Goal: Information Seeking & Learning: Check status

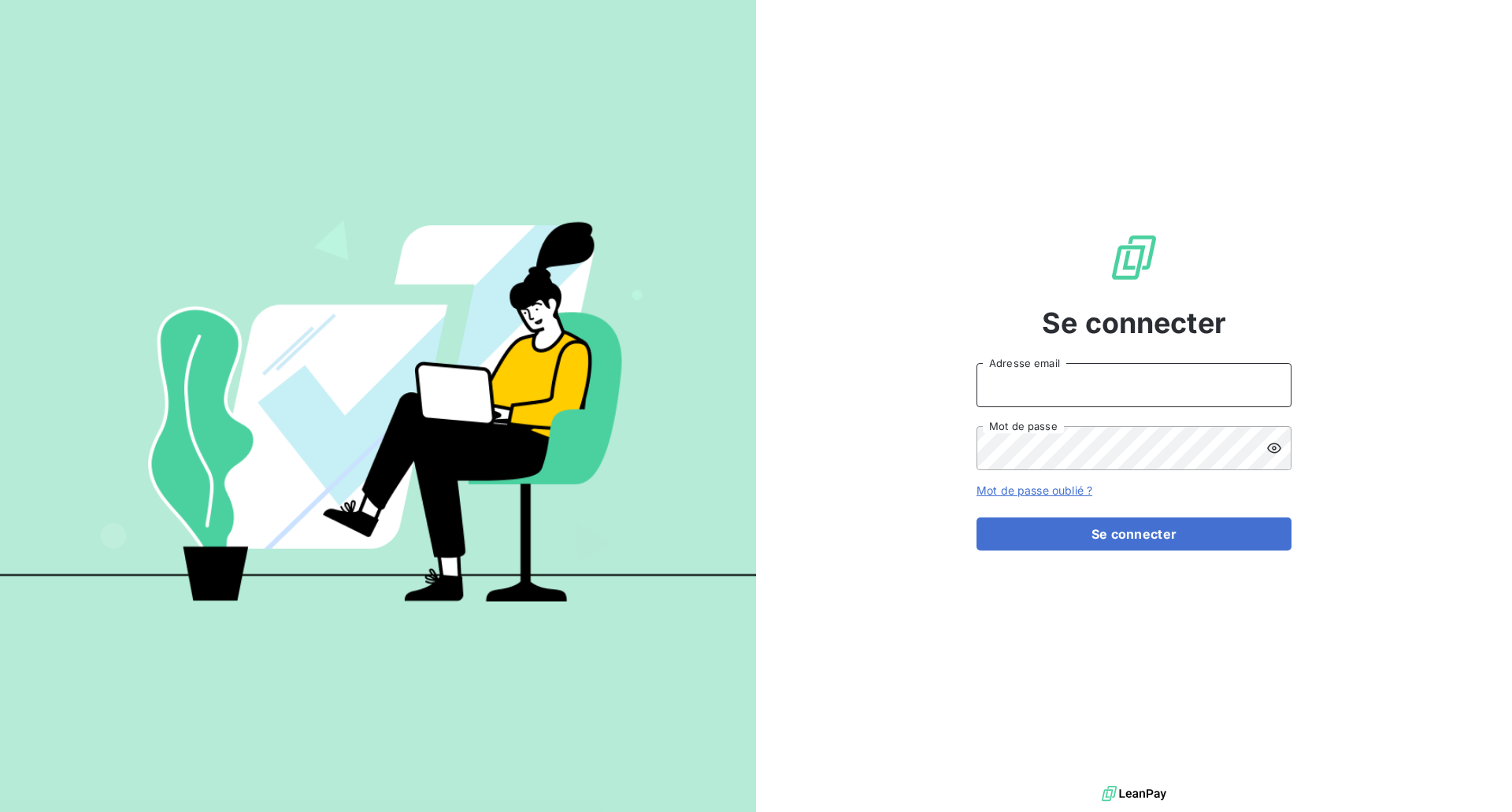
click at [1106, 368] on input "Adresse email" at bounding box center [1134, 385] width 315 height 45
paste input "[EMAIL_ADDRESS][DOMAIN_NAME]"
type input "[EMAIL_ADDRESS][DOMAIN_NAME]"
click at [1129, 538] on button "Se connecter" at bounding box center [1134, 533] width 315 height 33
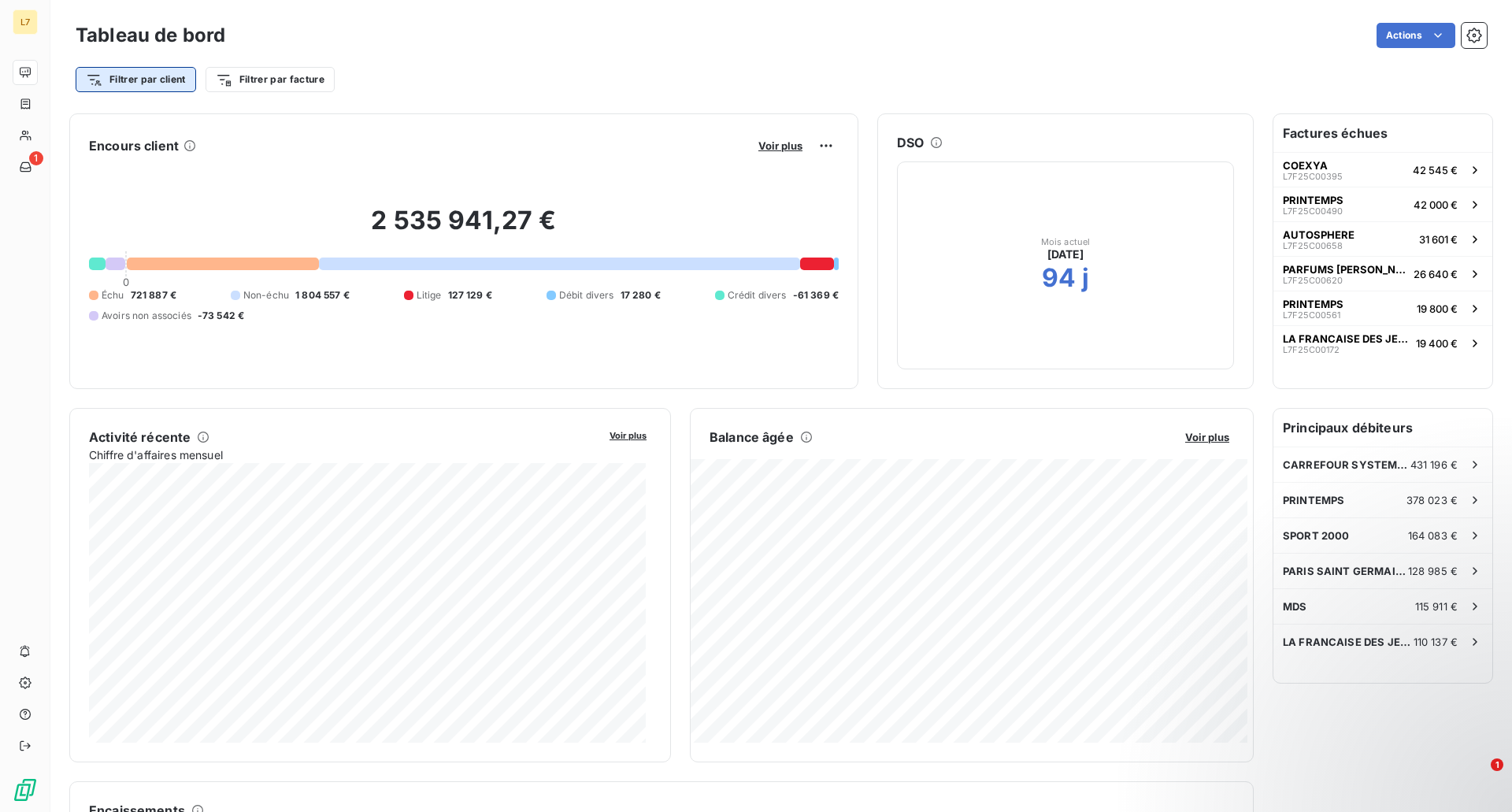
click at [175, 72] on html "L7 1 Tableau de bord Actions Filtrer par client Filtrer par facture Encours cli…" at bounding box center [756, 406] width 1512 height 812
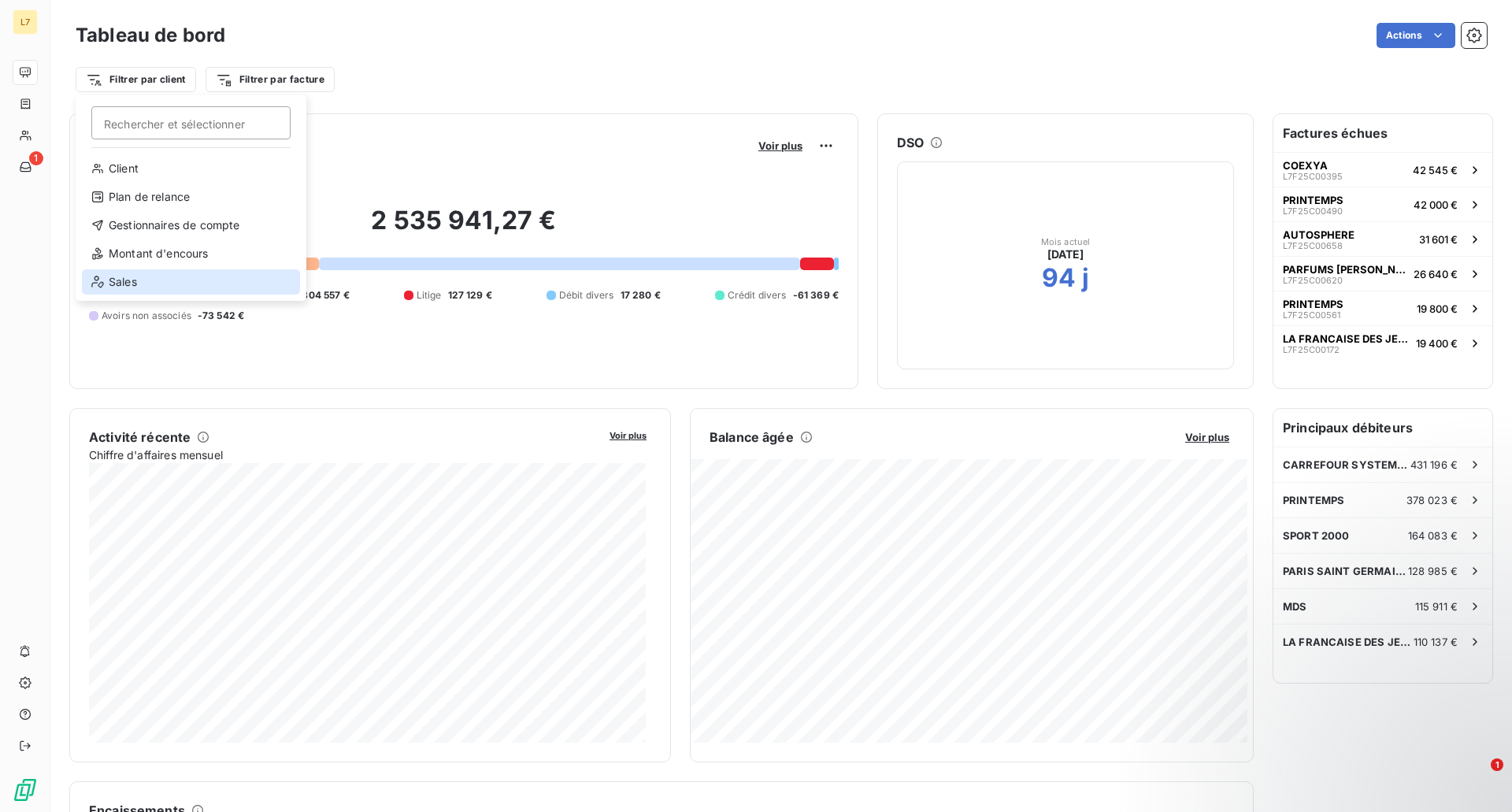
click at [149, 279] on div "Sales" at bounding box center [191, 281] width 218 height 25
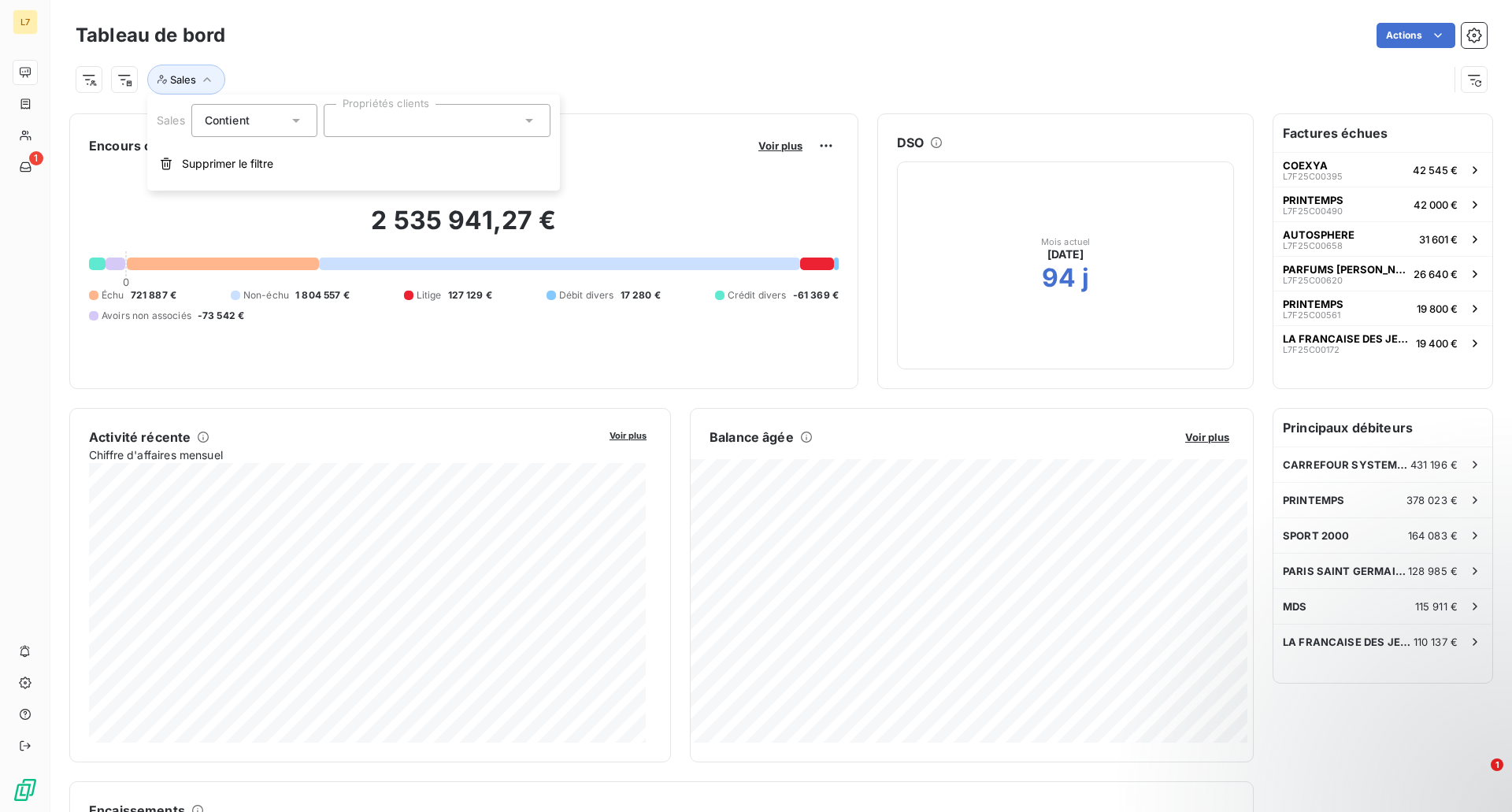
click at [385, 119] on div at bounding box center [437, 120] width 227 height 33
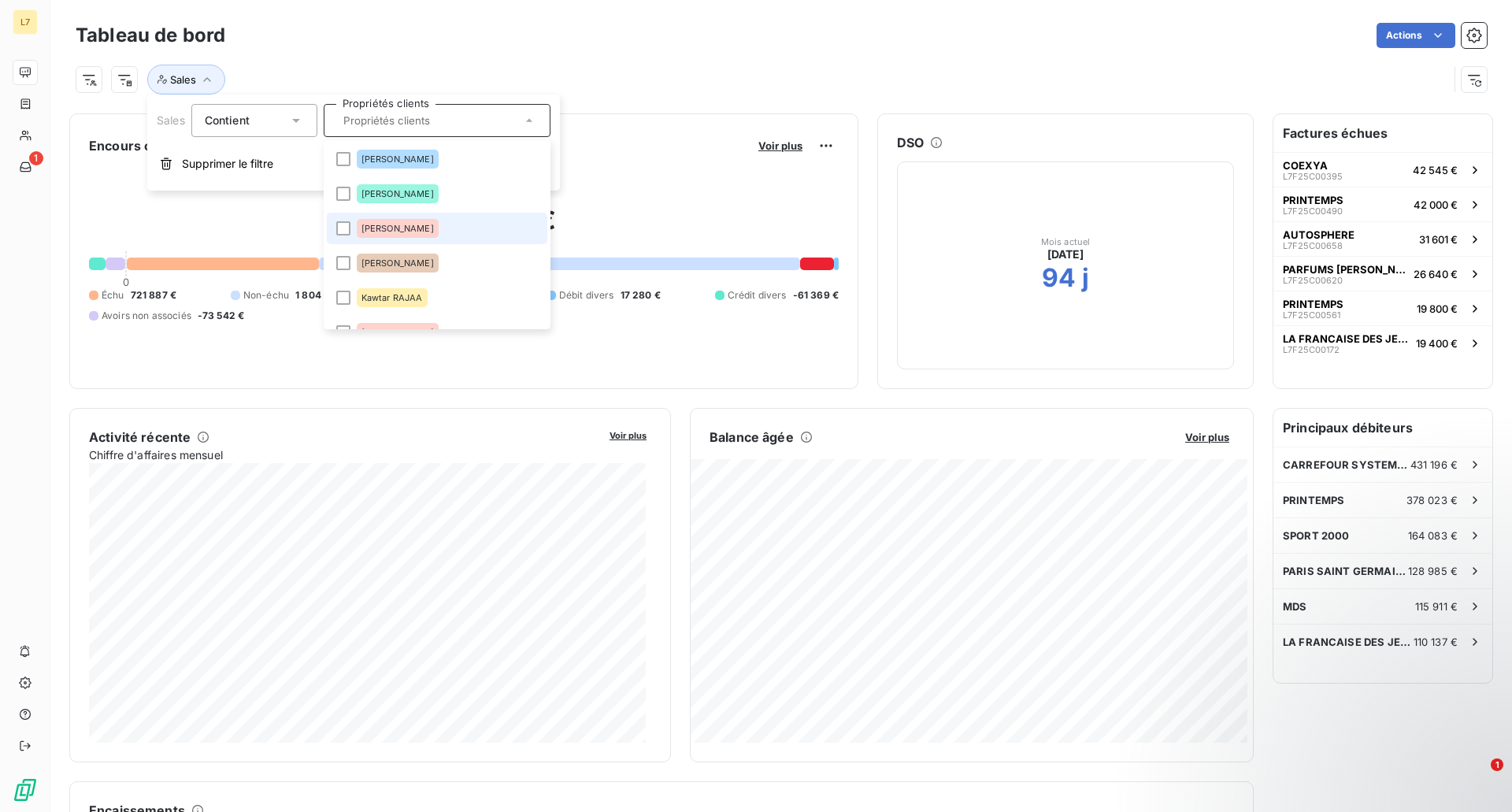
scroll to position [195, 0]
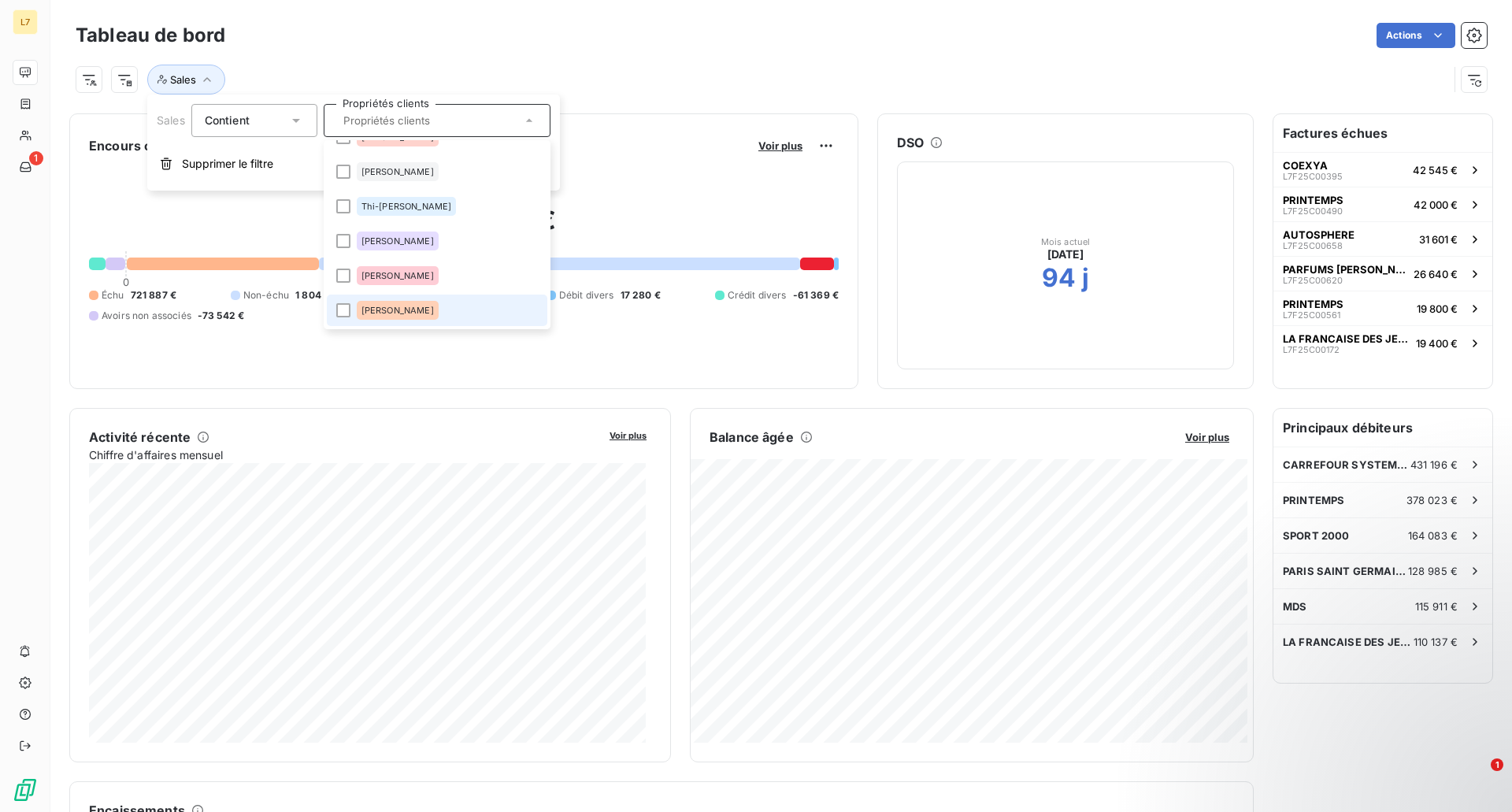
click at [345, 318] on li "[PERSON_NAME]" at bounding box center [437, 310] width 221 height 32
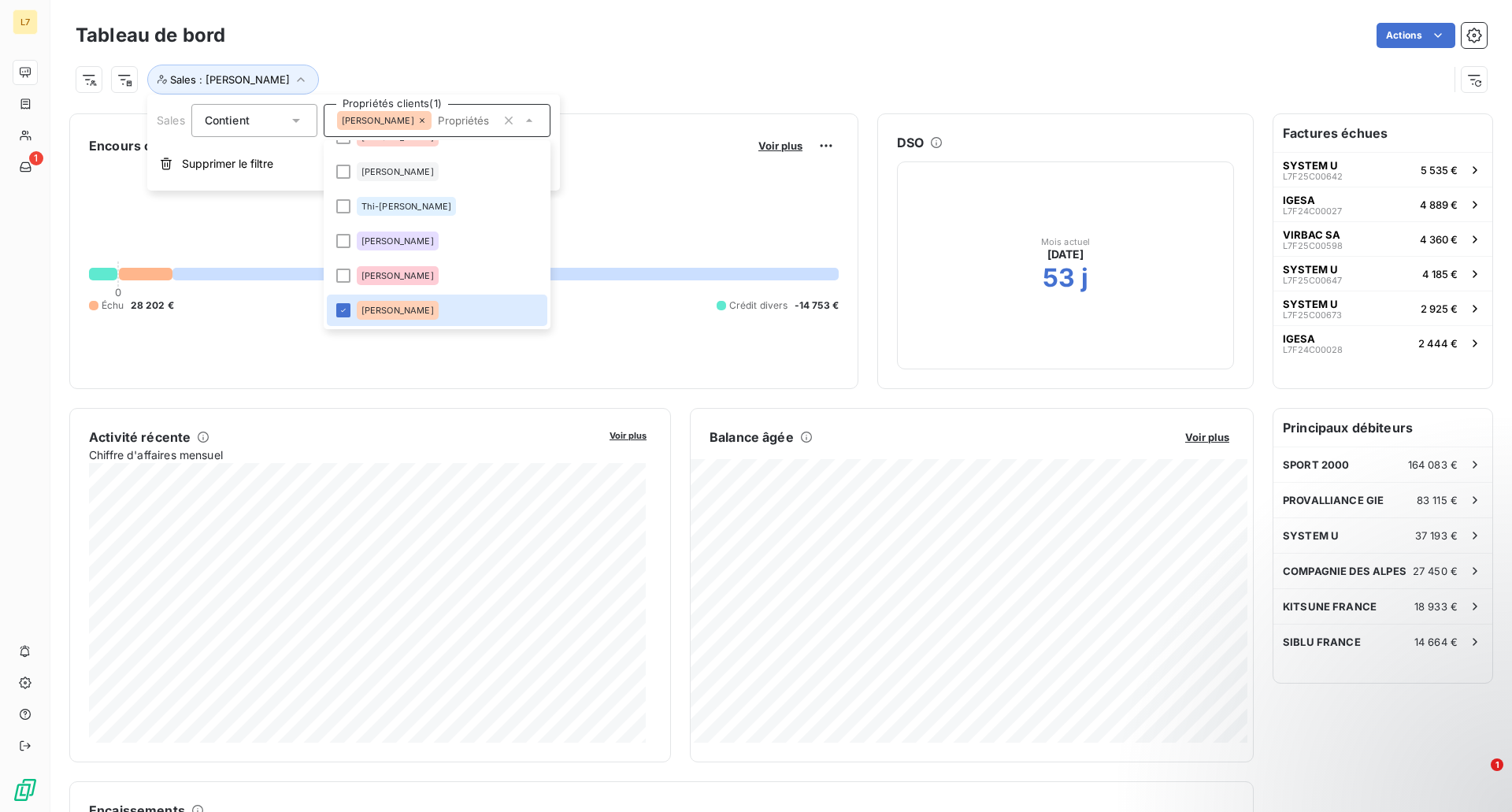
click at [810, 72] on div "Sales : [PERSON_NAME]" at bounding box center [761, 79] width 1372 height 30
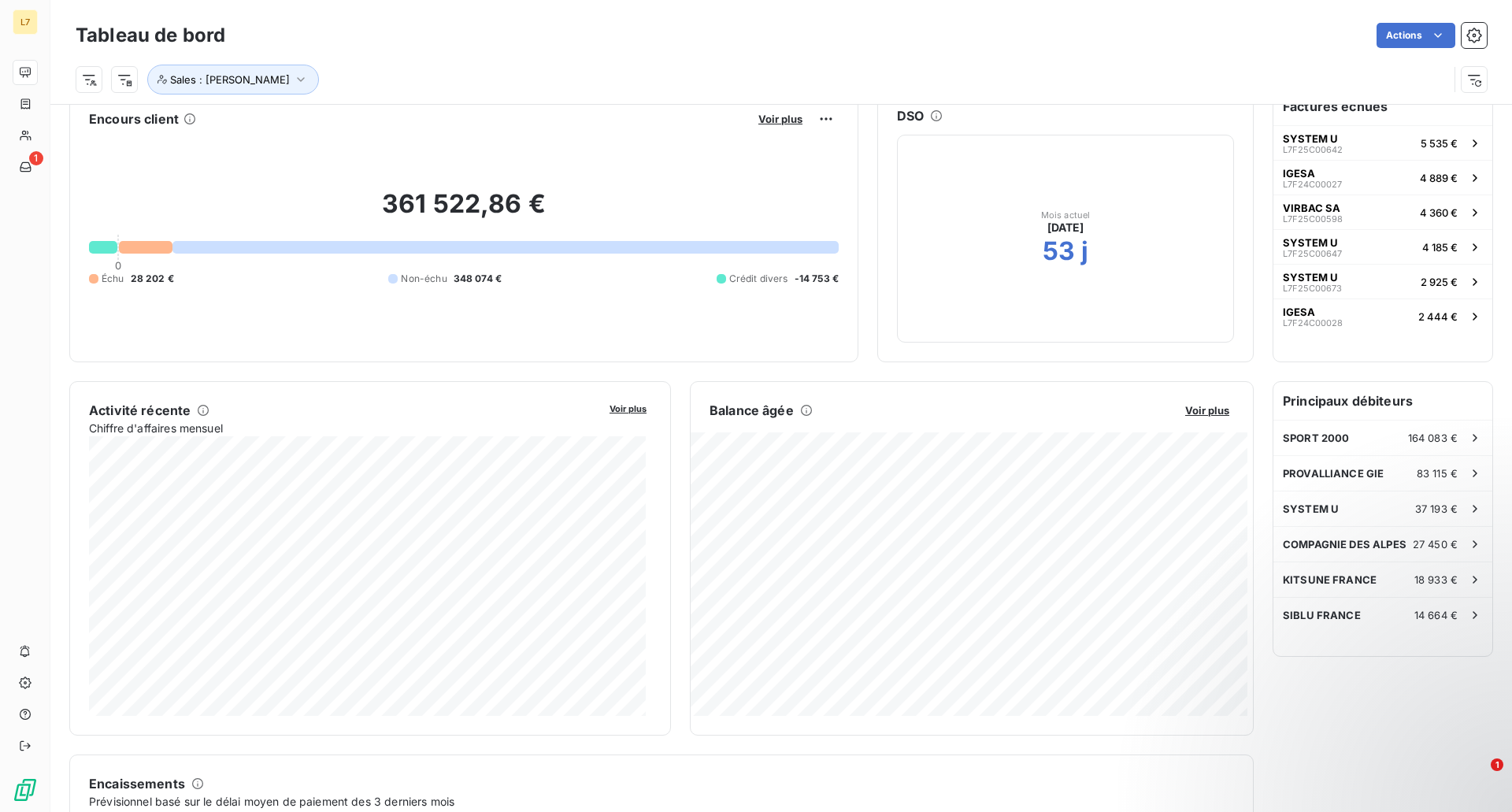
scroll to position [21, 0]
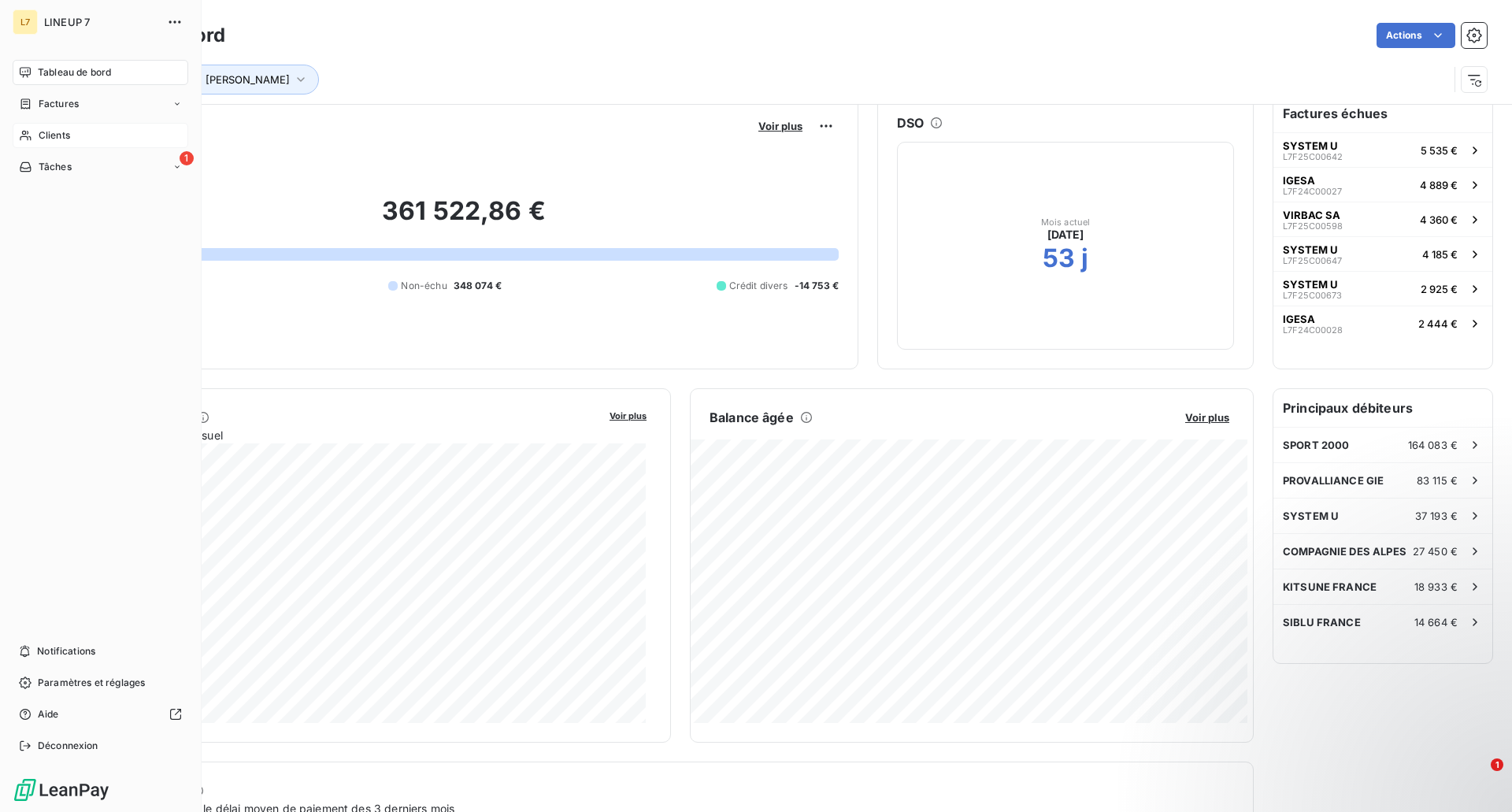
click at [67, 131] on span "Clients" at bounding box center [54, 136] width 32 height 14
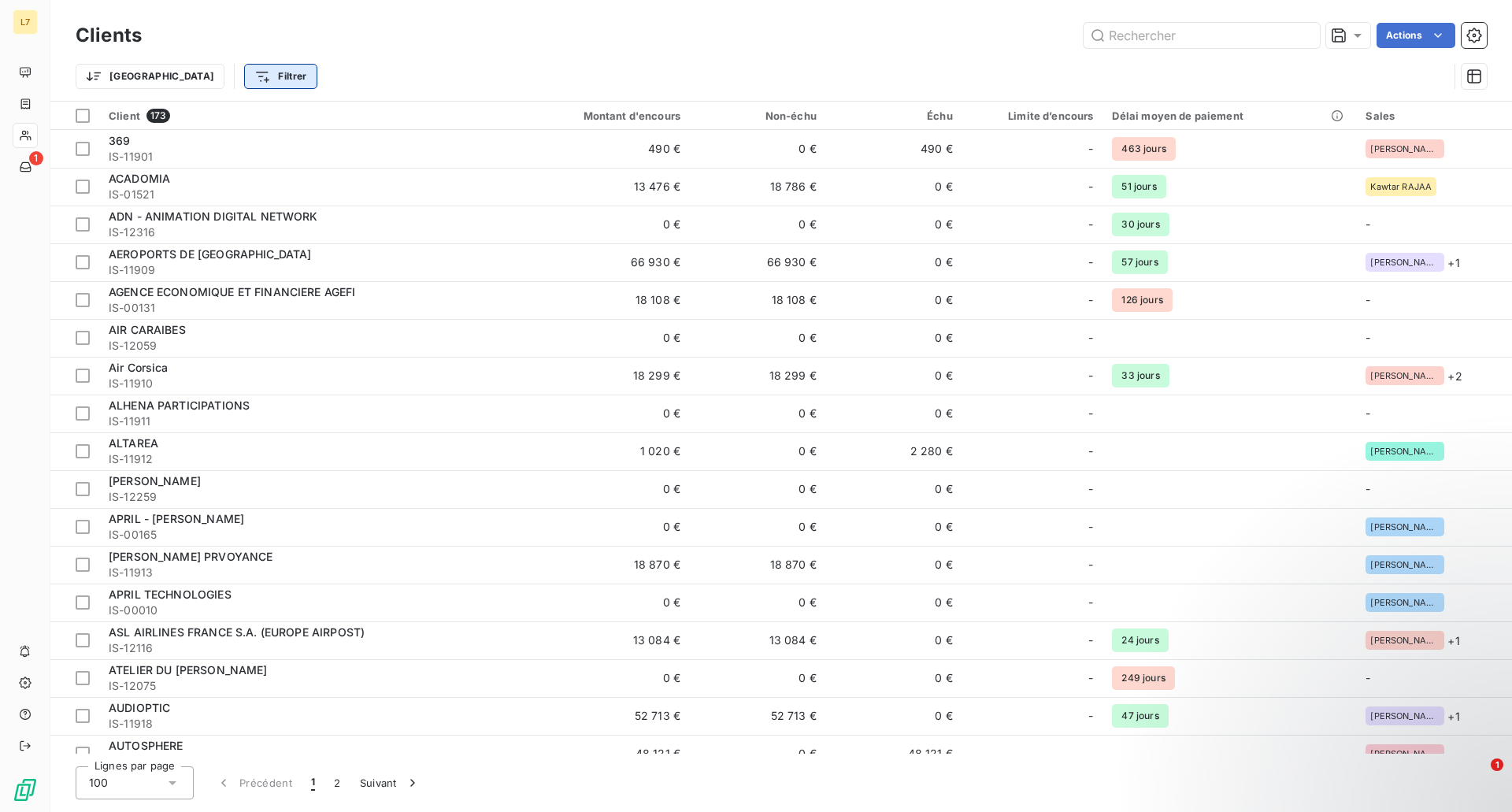
click at [214, 76] on html "L7 1 Clients Actions Trier Filtrer Client 173 Montant d'encours Non-échu Échu L…" at bounding box center [756, 406] width 1512 height 812
click at [310, 137] on div "Rechercher et sélectionner Client Montant d'encours Délai moyen de paiement Sal…" at bounding box center [277, 180] width 231 height 177
click at [292, 119] on input "Rechercher et sélectionner" at bounding box center [277, 119] width 199 height 33
type input "Igesa"
click at [425, 71] on html "L7 1 Clients Actions Trier Filtrer Igesa Rechercher et sélectionner Client 173 …" at bounding box center [756, 406] width 1512 height 812
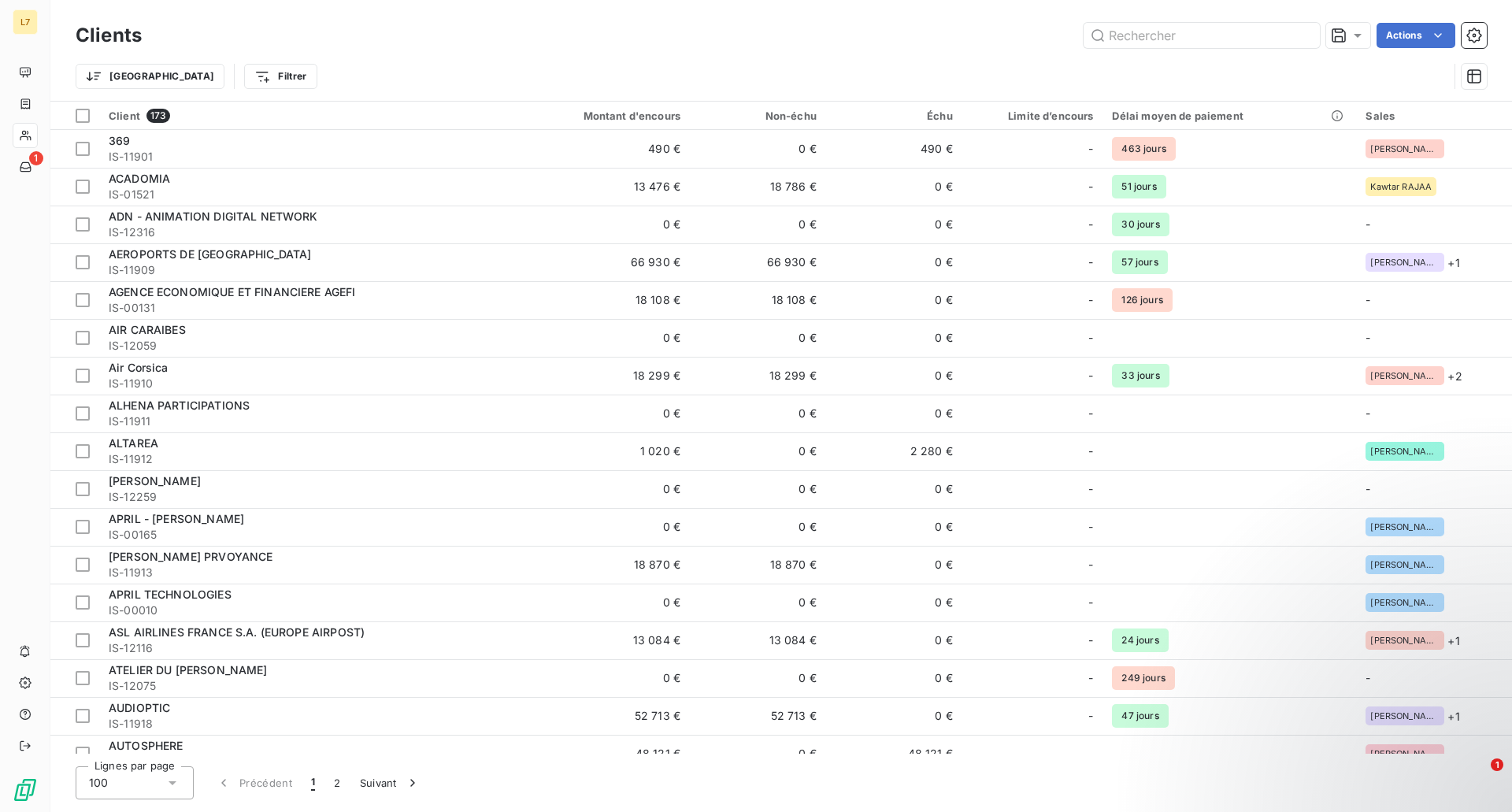
scroll to position [2171, 0]
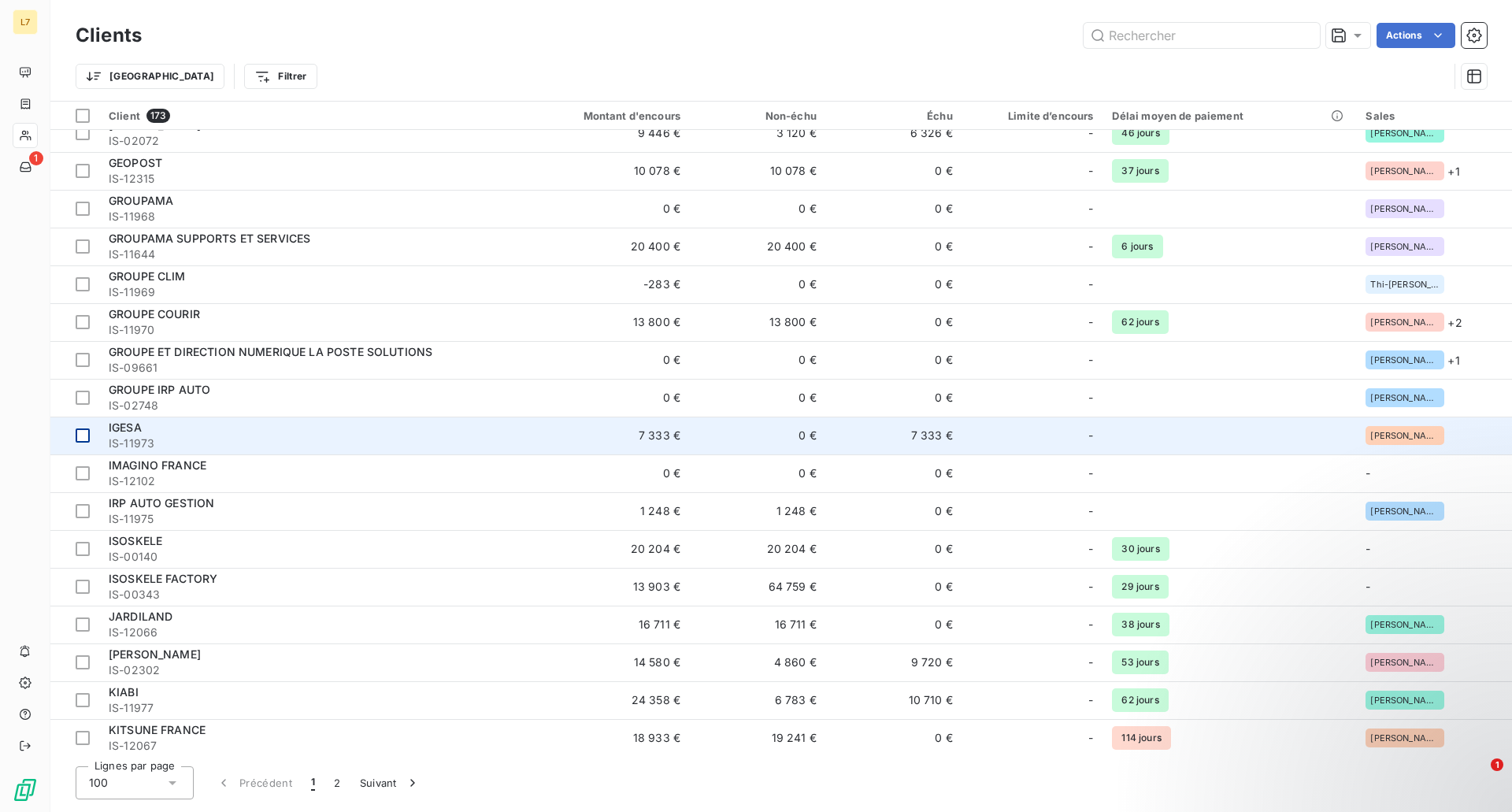
click at [87, 433] on div at bounding box center [82, 436] width 14 height 14
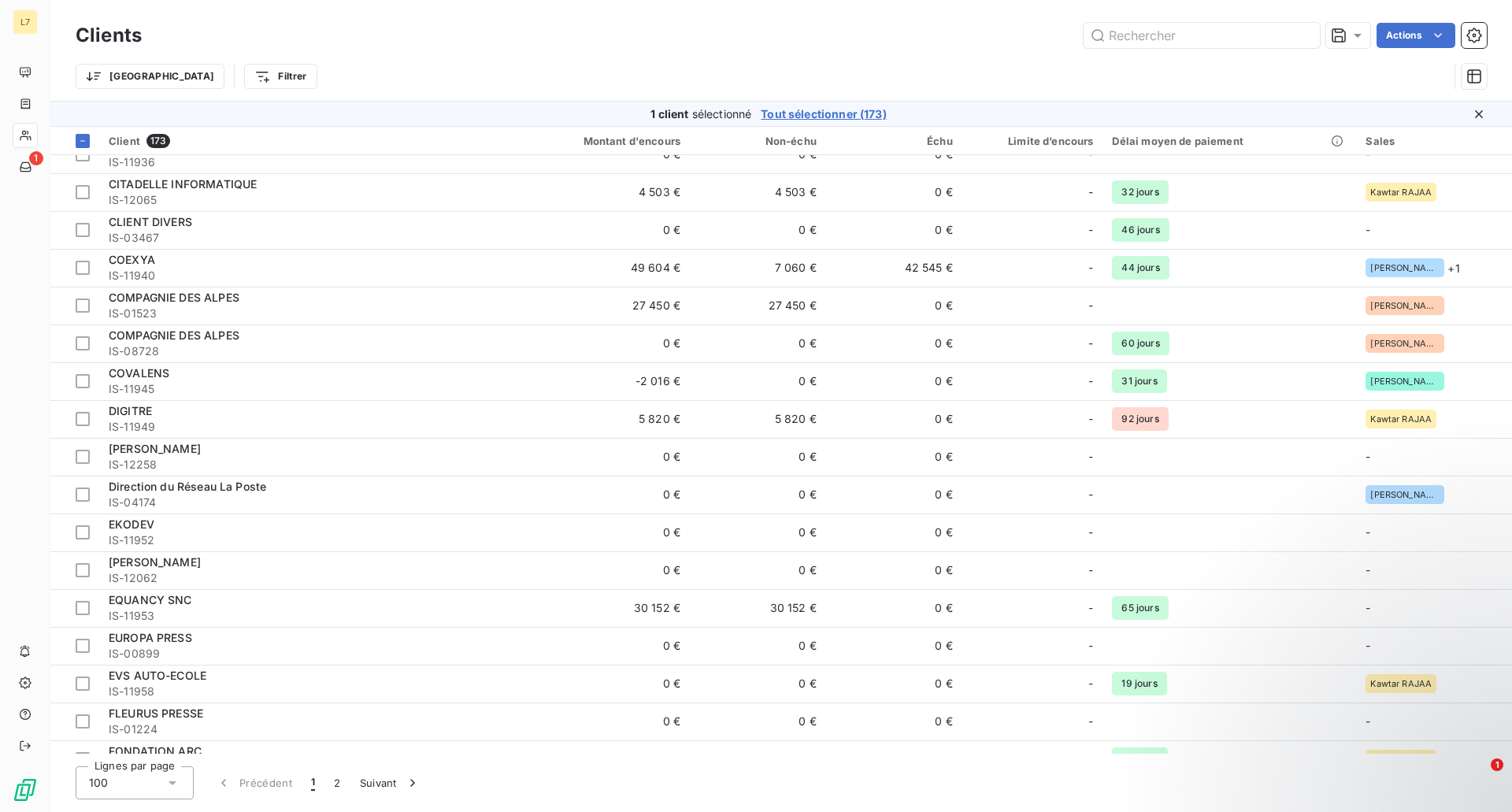
scroll to position [1332, 0]
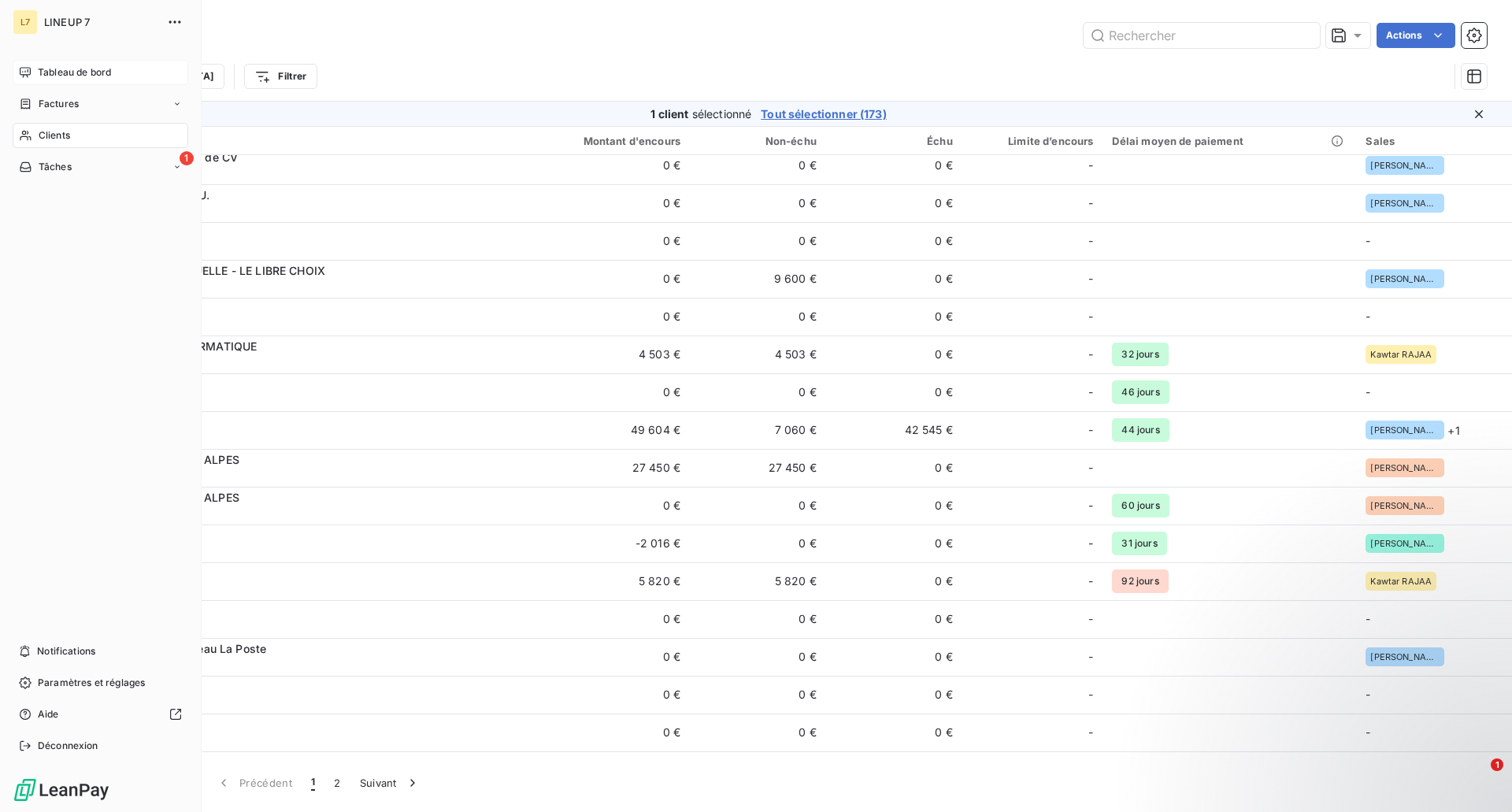
click at [52, 75] on span "Tableau de bord" at bounding box center [74, 72] width 73 height 14
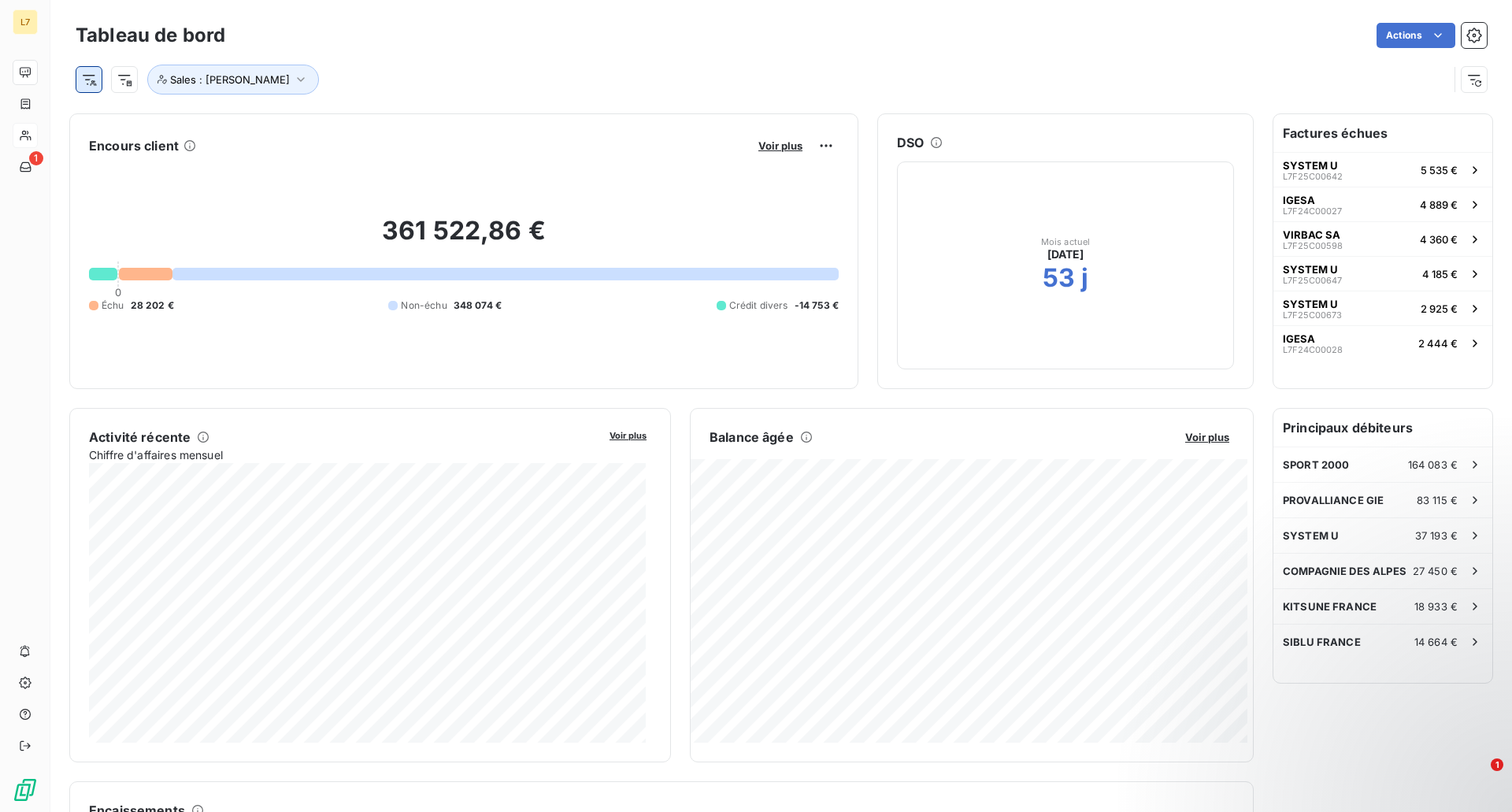
click at [92, 81] on html "L7 1 Tableau de bord Actions Sales : [PERSON_NAME] Encours client Voir plus 361…" at bounding box center [756, 406] width 1512 height 812
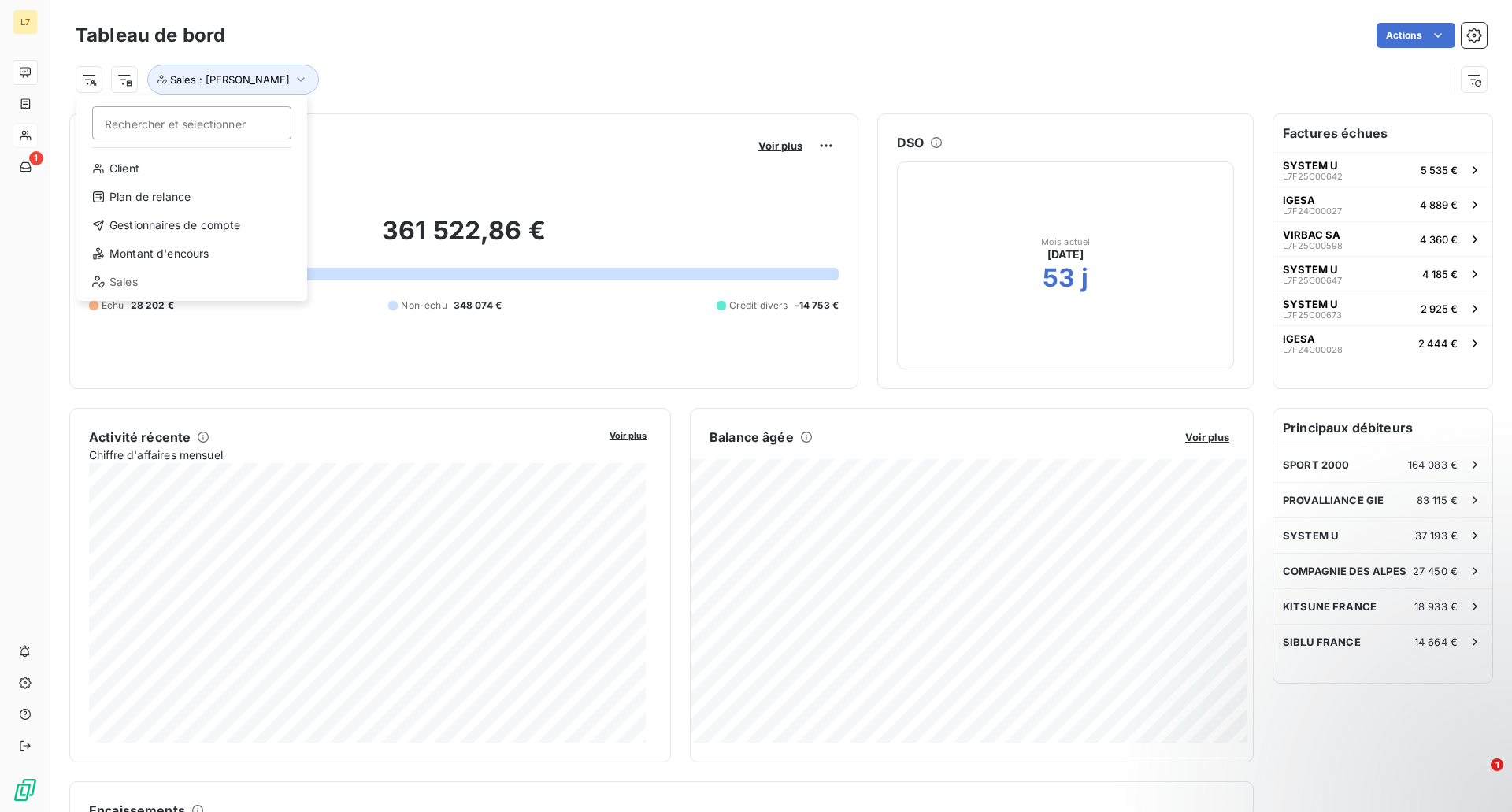
click at [127, 80] on html "L7 1 Tableau de bord Actions Rechercher et sélectionner Client Plan de relance …" at bounding box center [756, 406] width 1512 height 812
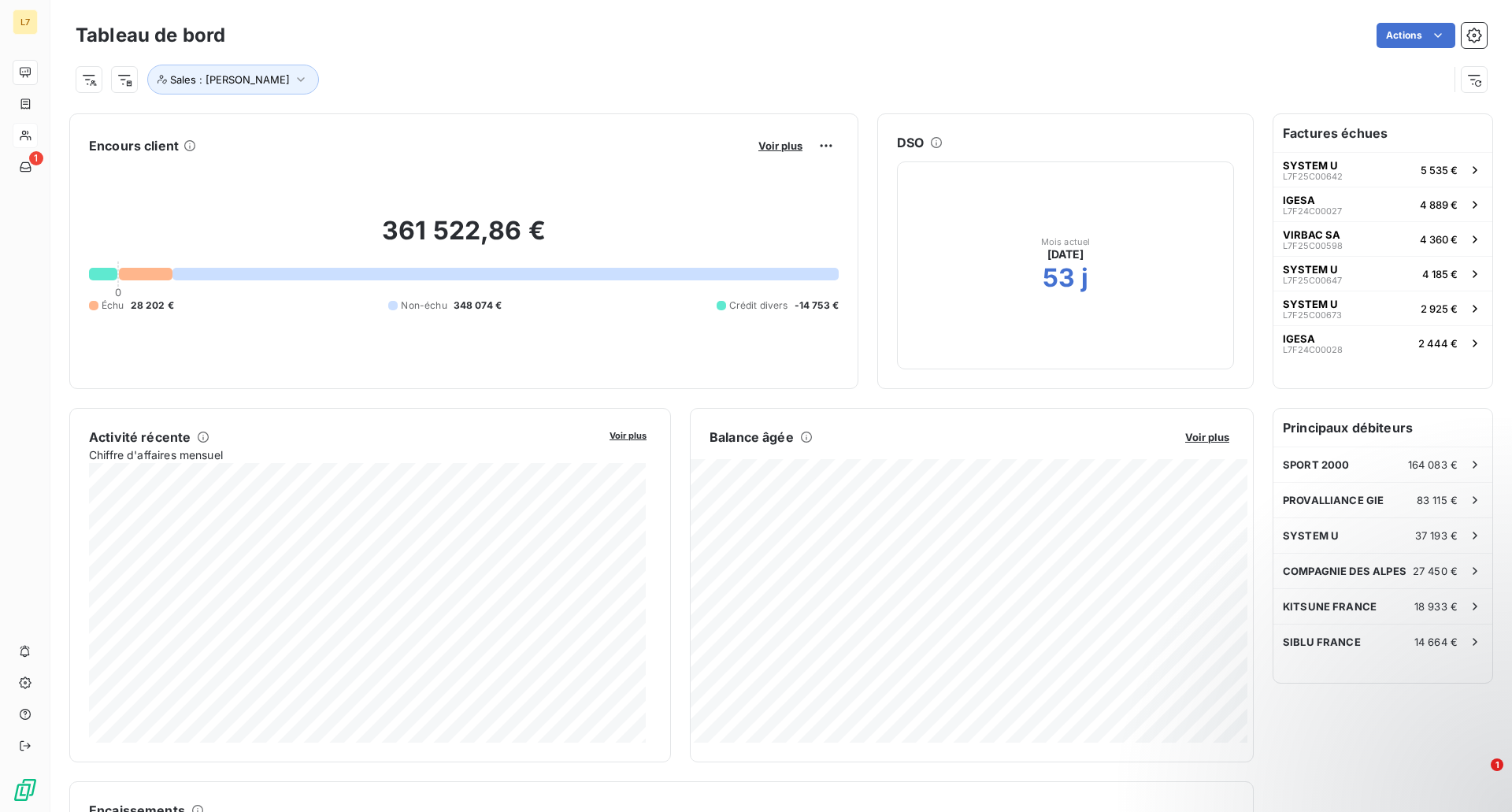
click at [127, 80] on html "L7 1 Tableau de bord Actions Sales : [PERSON_NAME] Encours client Voir plus 361…" at bounding box center [756, 406] width 1512 height 812
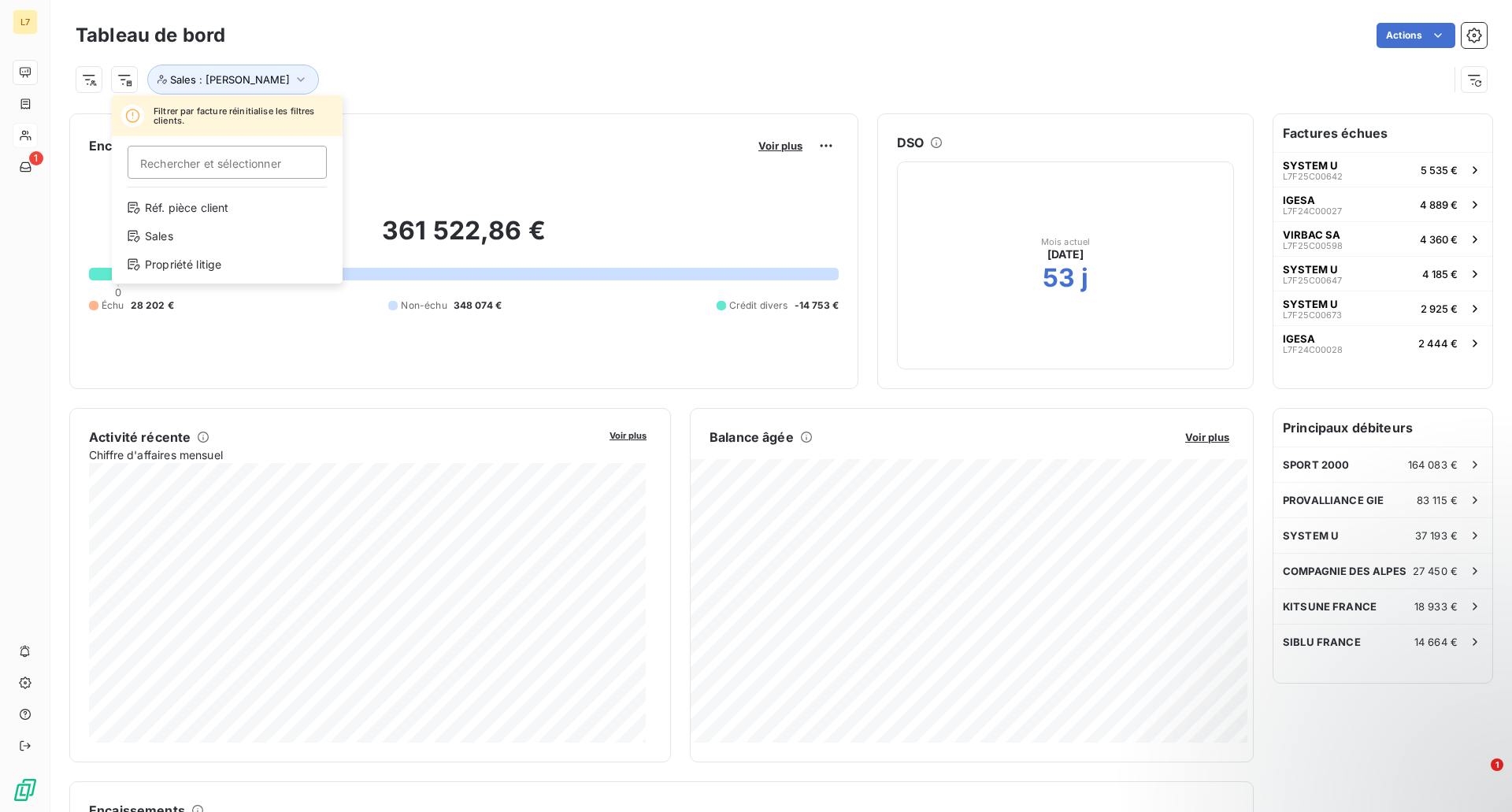
click at [93, 86] on html "L7 1 Tableau de bord Actions Filtrer par facture réinitialise les filtres clien…" at bounding box center [756, 406] width 1512 height 812
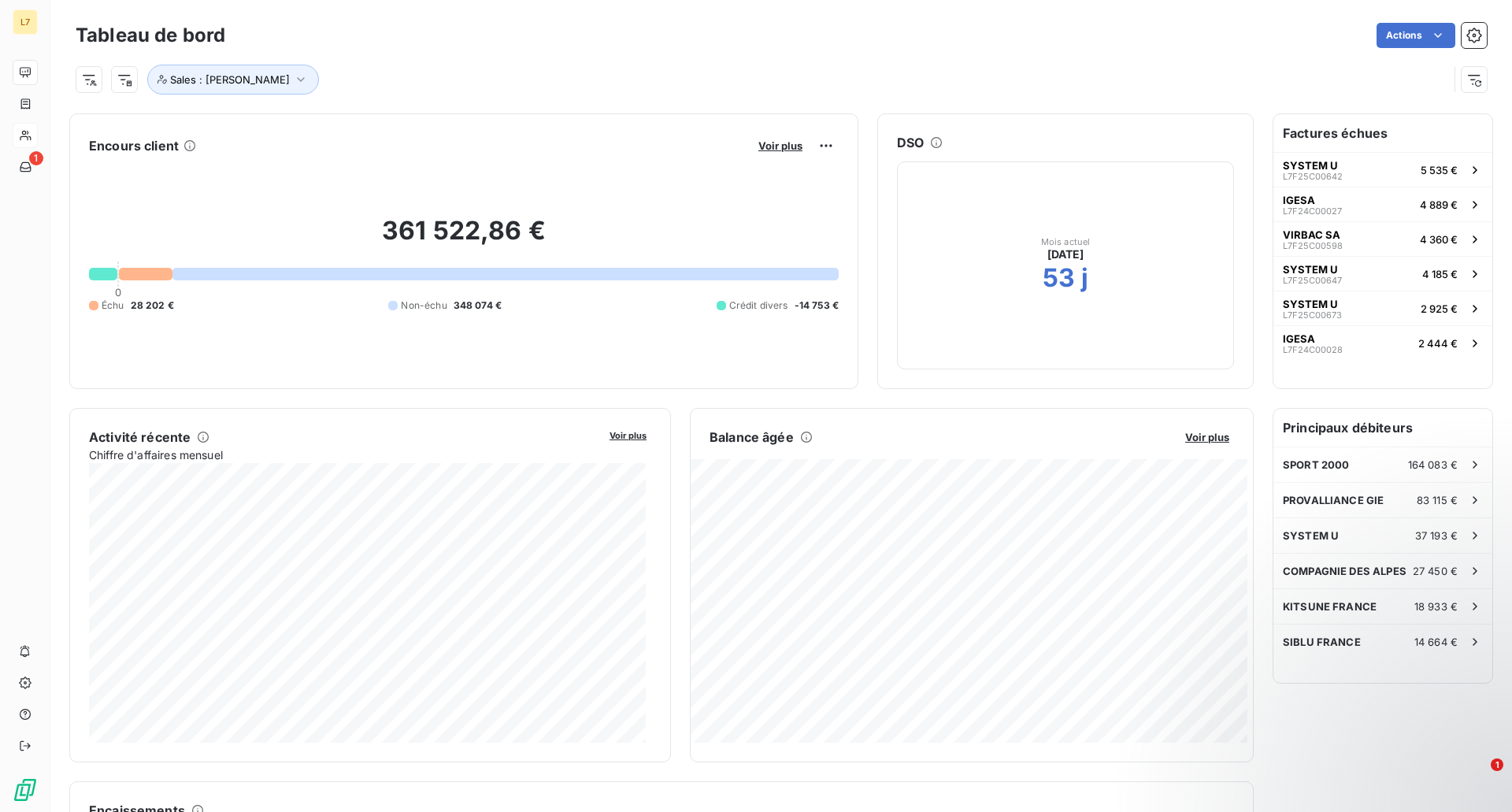
click at [93, 86] on html "L7 1 Tableau de bord Actions Sales : [PERSON_NAME] Encours client Voir plus 361…" at bounding box center [756, 406] width 1512 height 812
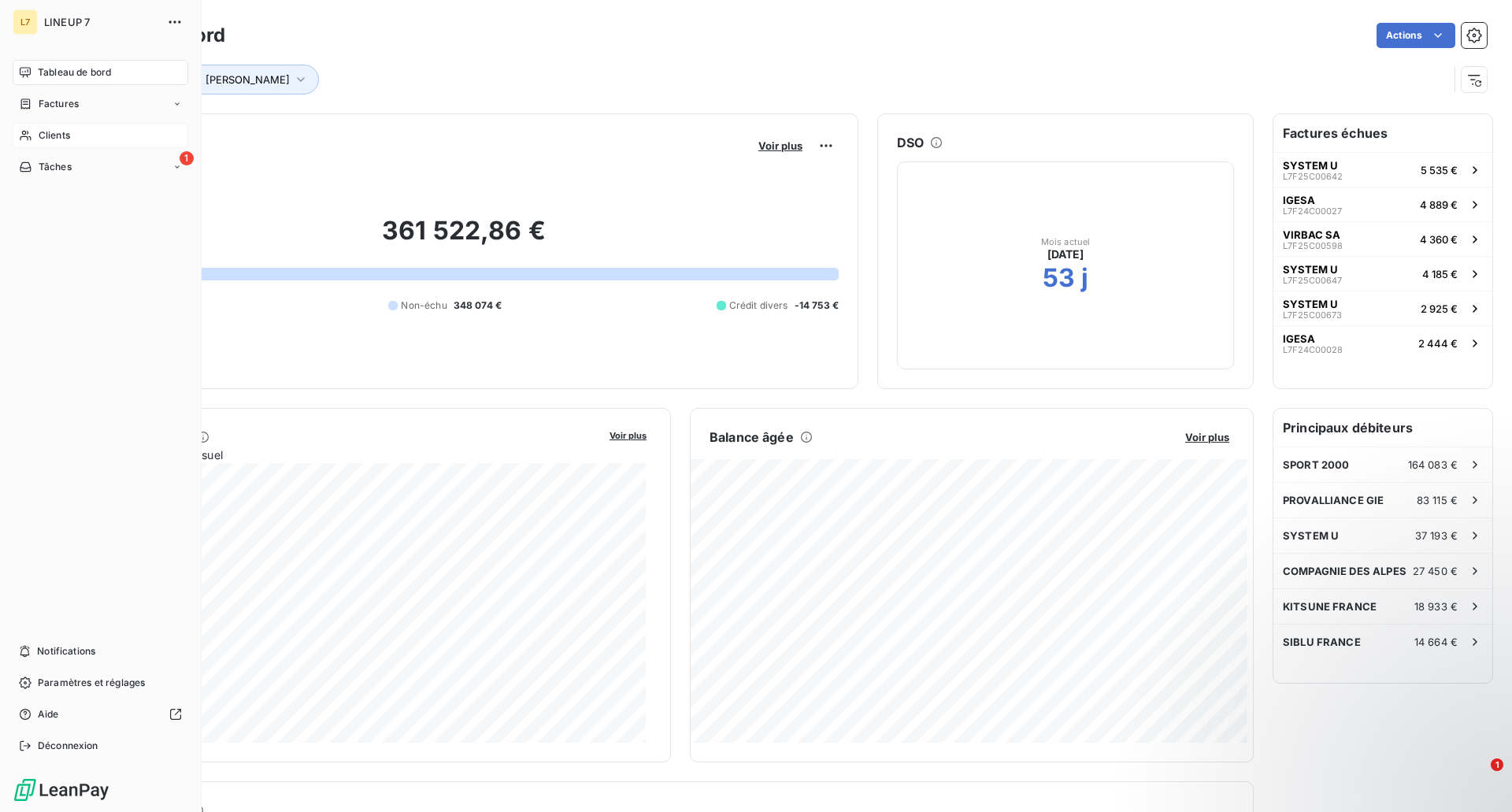
click at [41, 133] on html "L7 LINEUP 7 Tableau de bord Factures Clients 1 Tâches Notifications Paramètres …" at bounding box center [756, 406] width 1512 height 812
click at [70, 133] on span "Clients" at bounding box center [54, 136] width 32 height 14
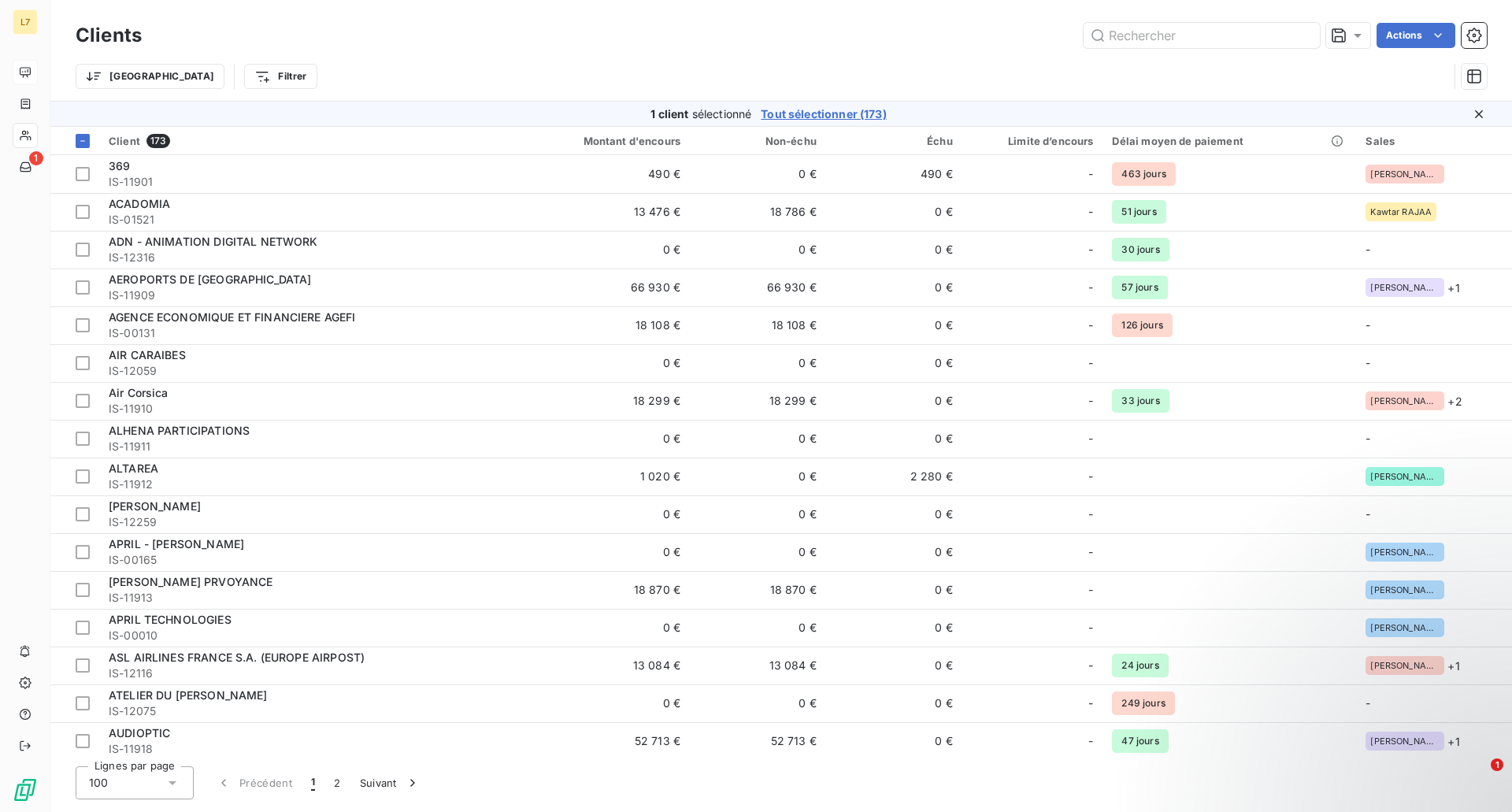
click at [728, 51] on div "Clients Actions" at bounding box center [780, 35] width 1411 height 33
click at [364, 775] on button "Suivant" at bounding box center [390, 782] width 79 height 33
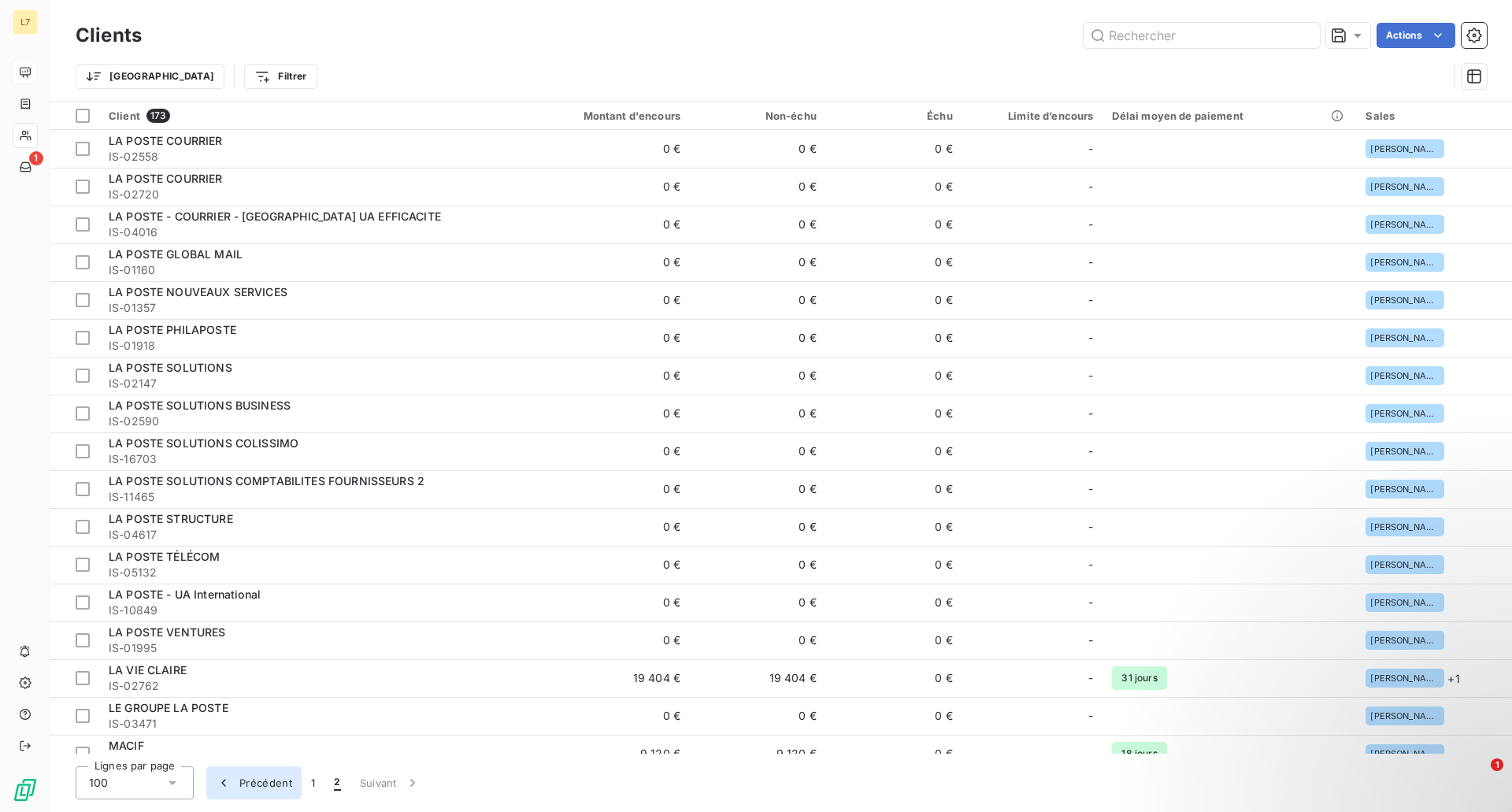
click at [272, 782] on button "Précédent" at bounding box center [253, 782] width 95 height 33
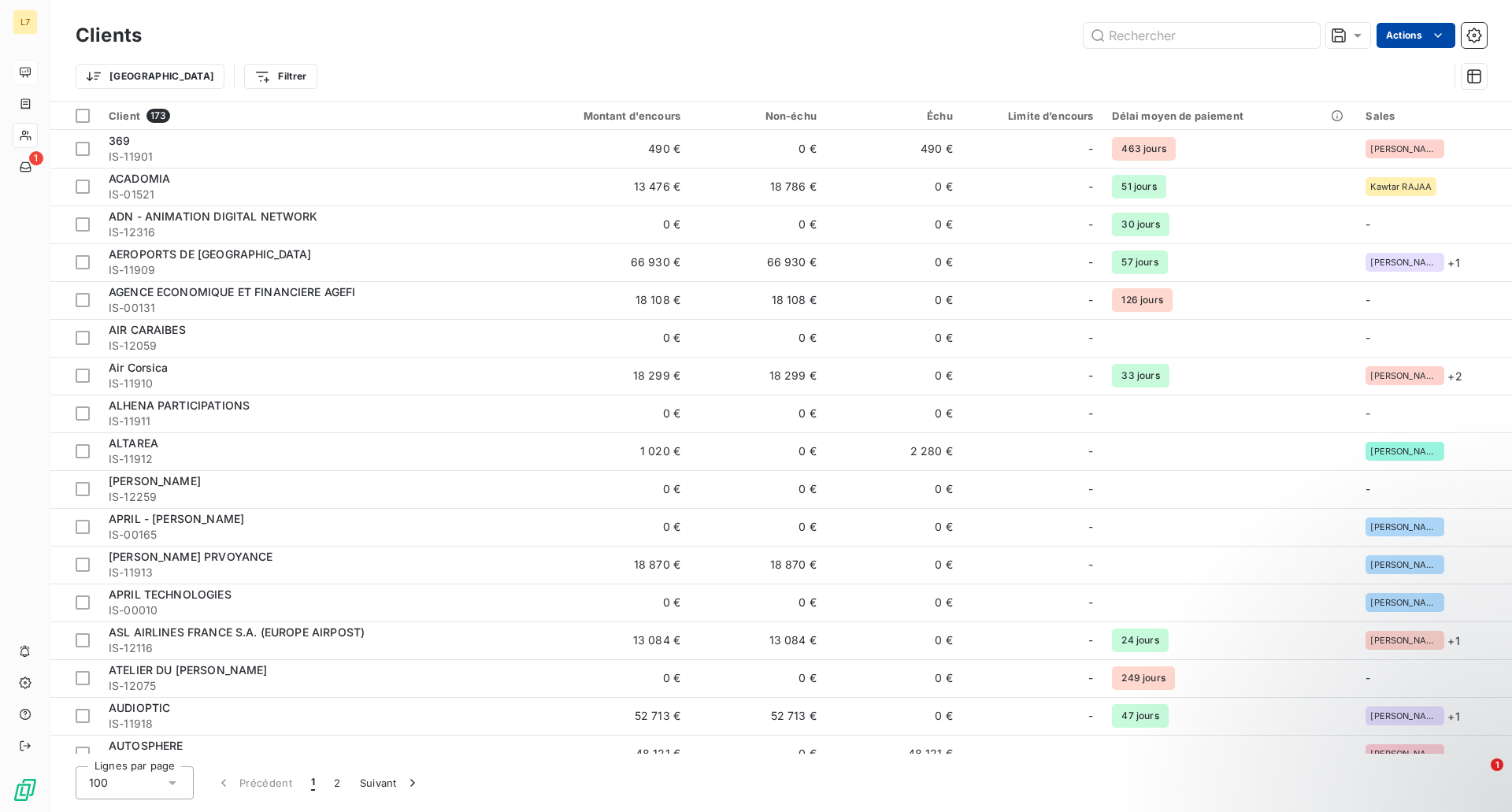
click at [1421, 30] on html "L7 1 Clients Actions Trier Filtrer Client 173 Montant d'encours Non-échu Échu L…" at bounding box center [756, 406] width 1512 height 812
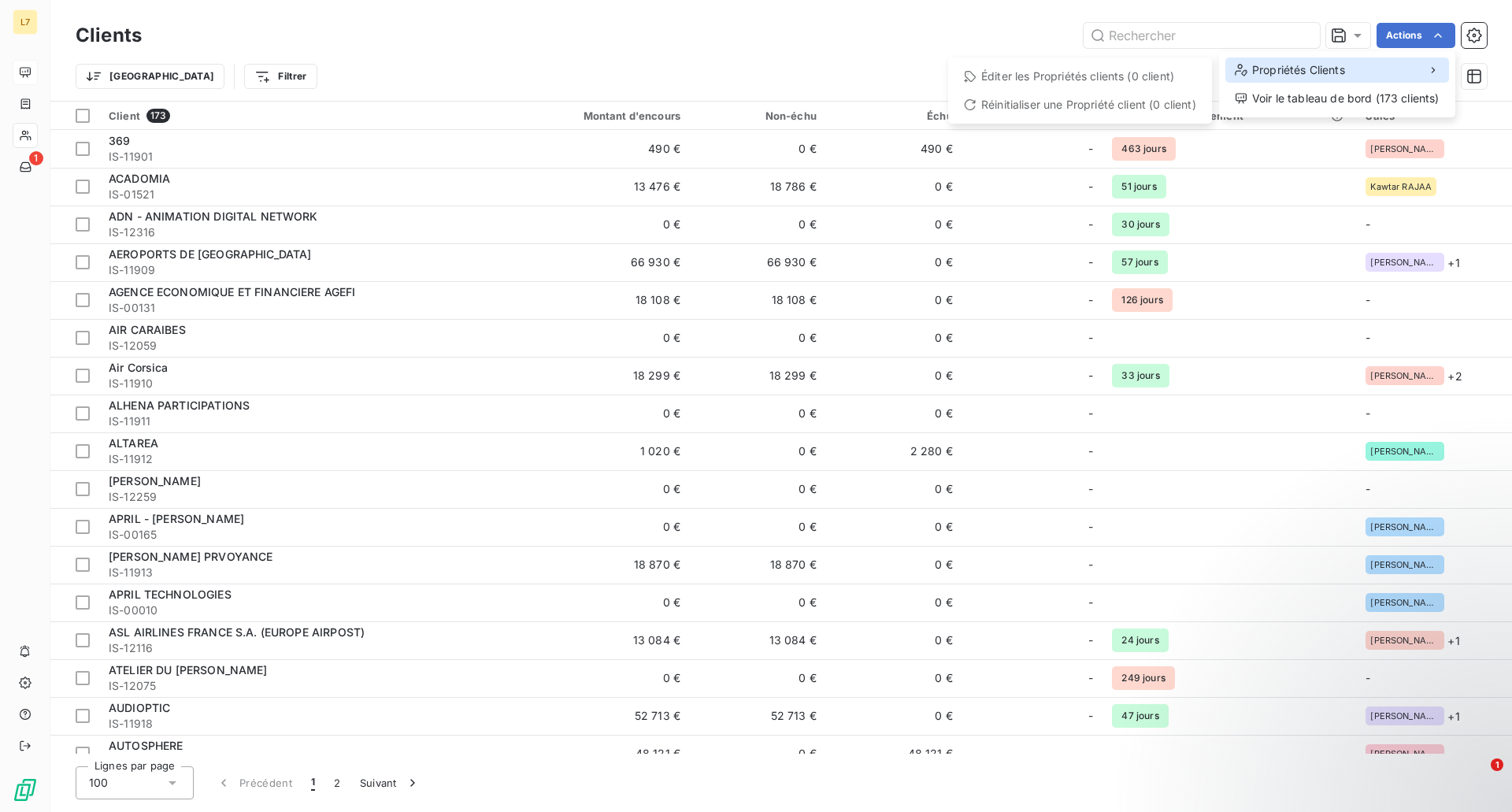
click at [1351, 68] on div "Propriétés Clients" at bounding box center [1337, 69] width 224 height 25
click at [798, 59] on html "L7 1 Clients Actions Propriétés Clients Éditer les Propriétés clients (0 client…" at bounding box center [756, 406] width 1512 height 812
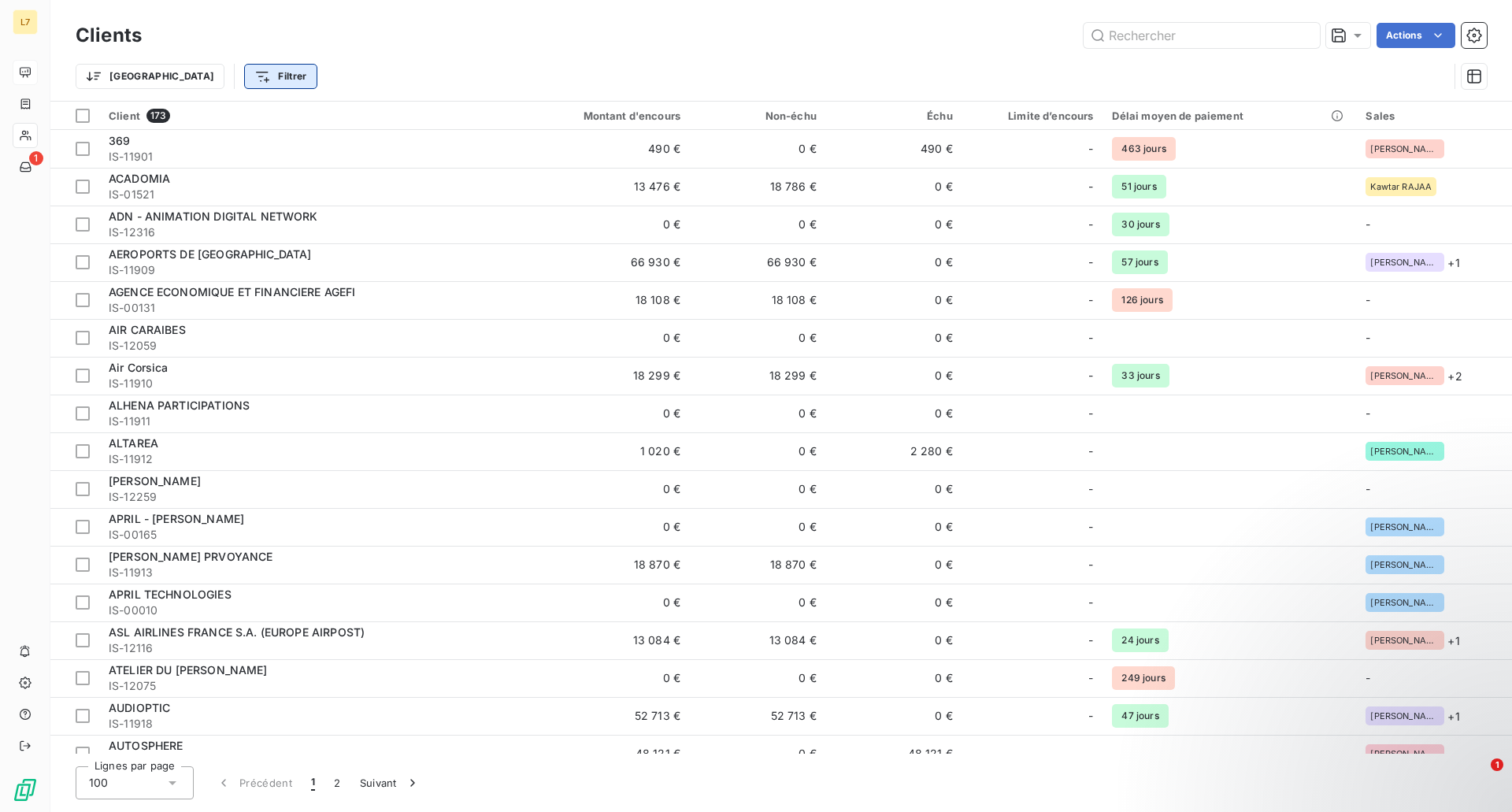
click at [183, 79] on html "L7 1 Clients Actions Trier Filtrer Client 173 Montant d'encours Non-échu Échu L…" at bounding box center [756, 406] width 1512 height 812
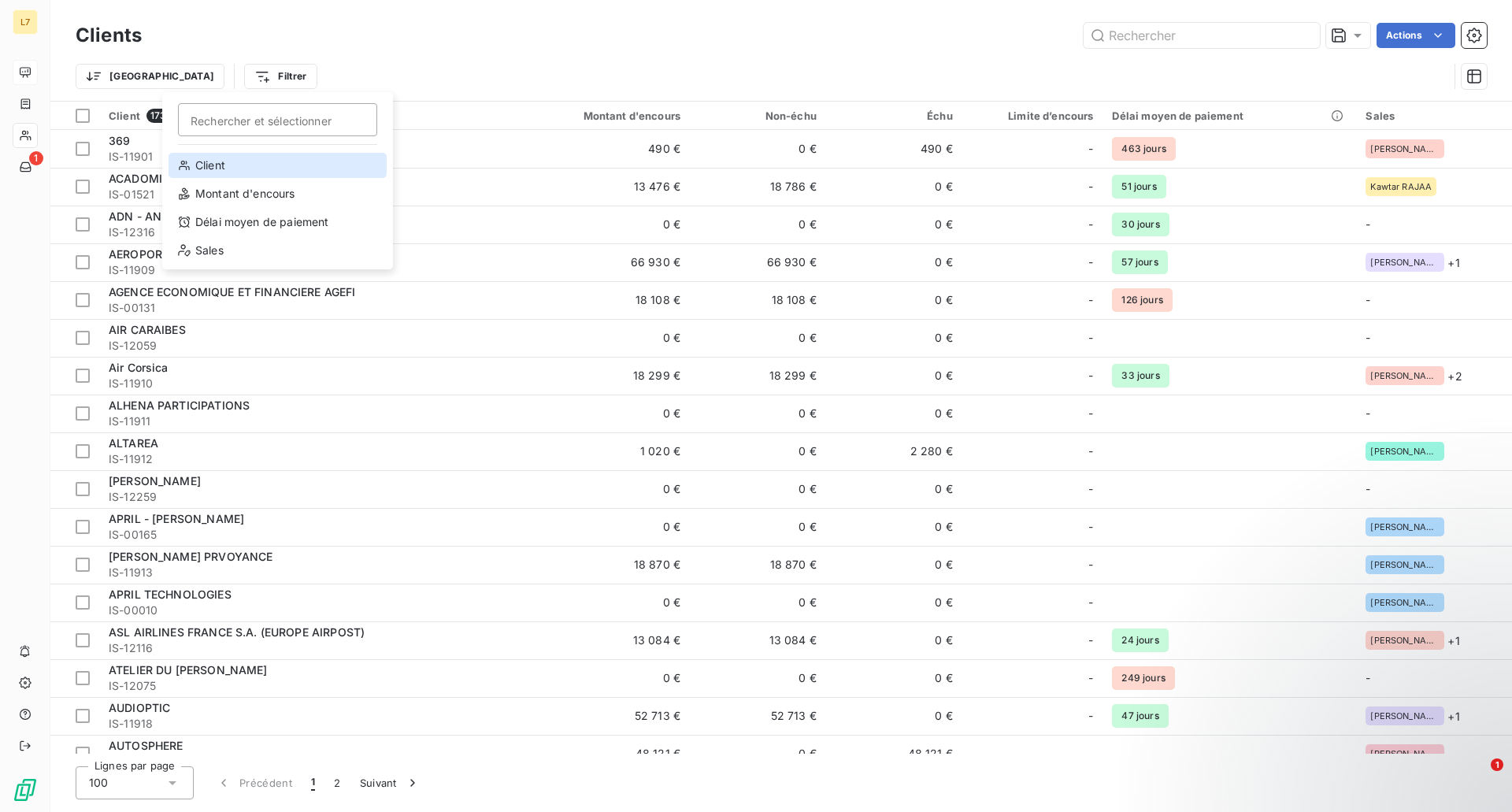
click at [230, 168] on div "Client" at bounding box center [277, 164] width 218 height 25
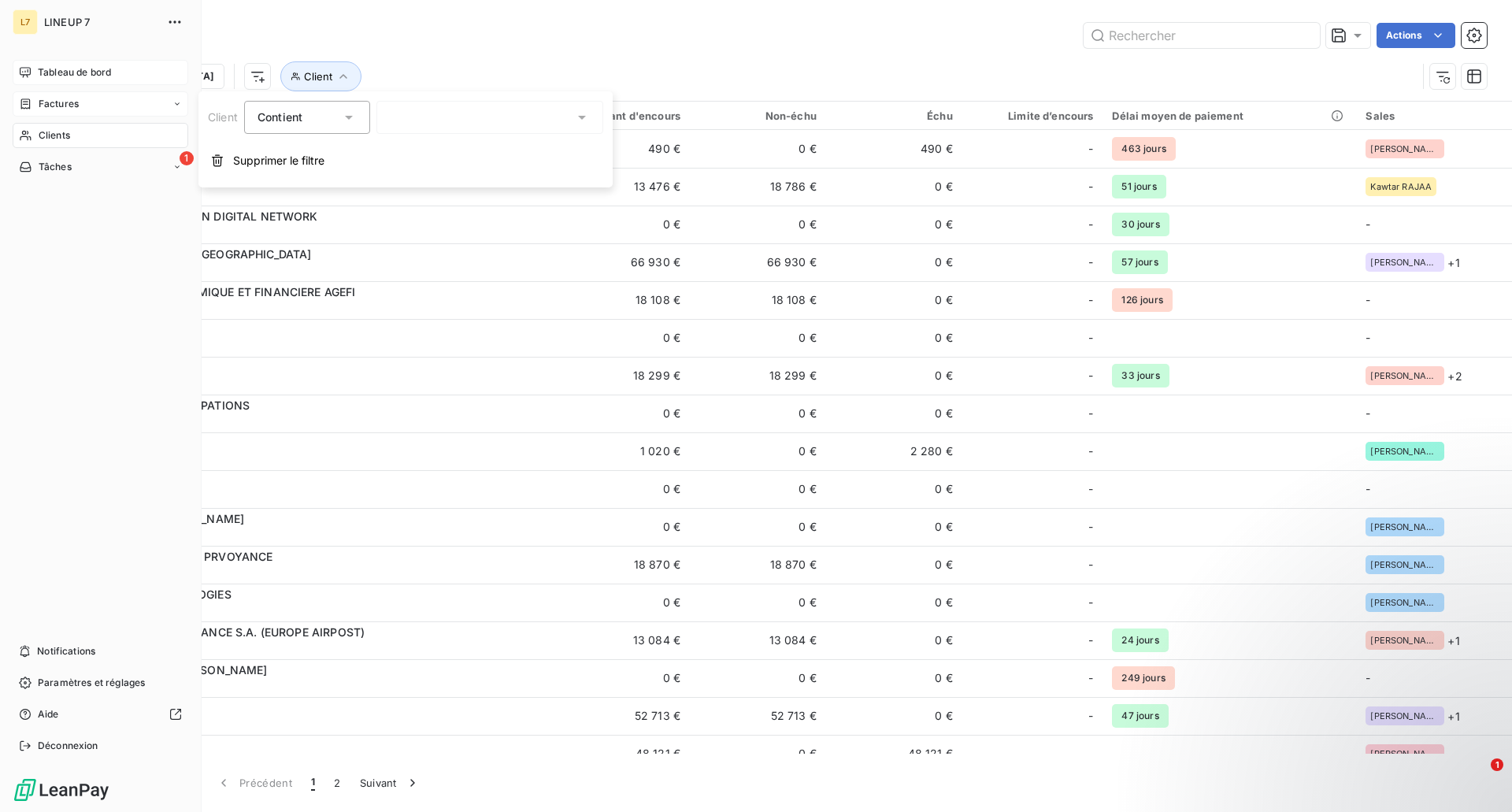
click at [23, 96] on div "Factures" at bounding box center [100, 103] width 175 height 25
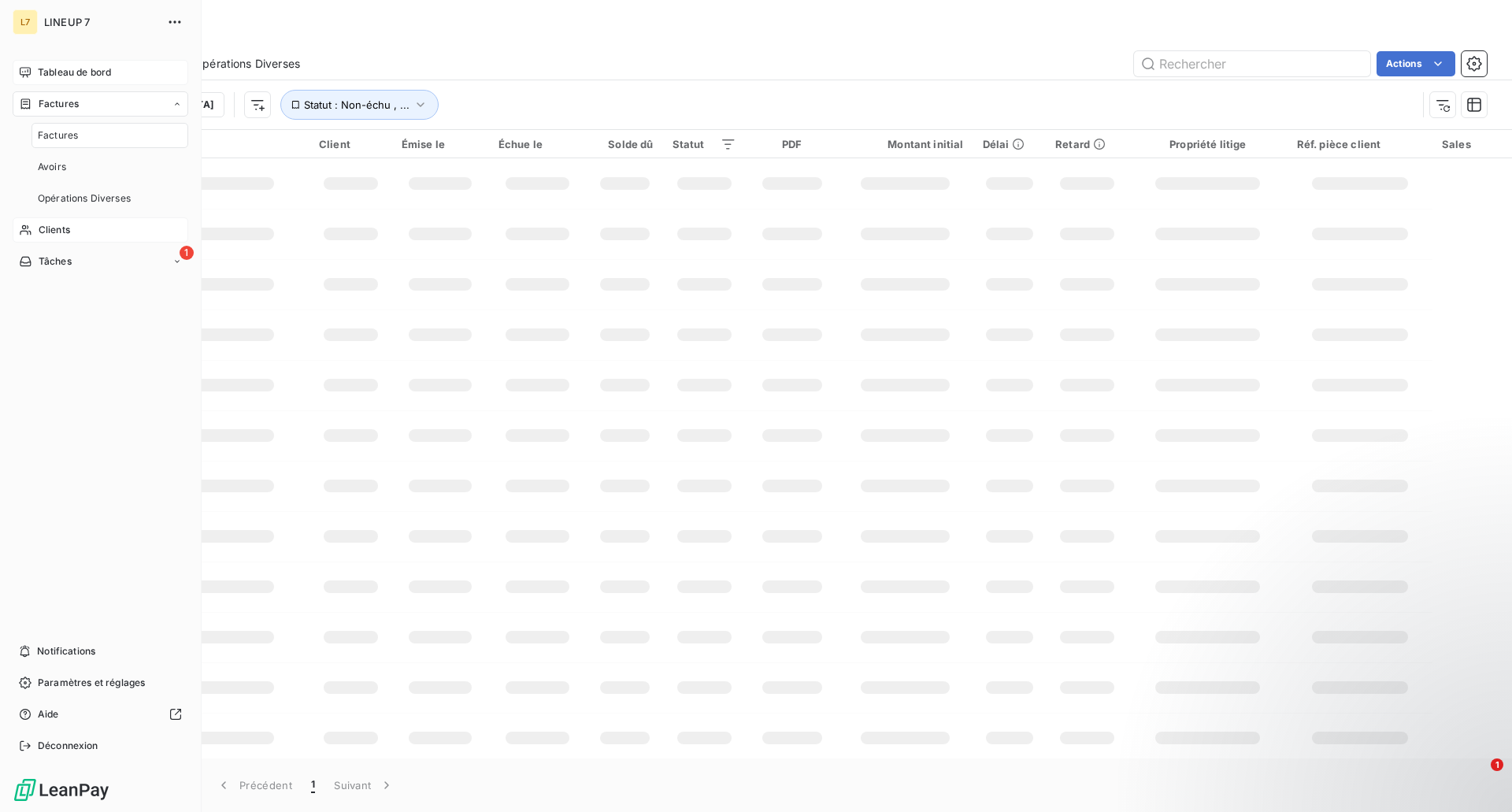
click at [71, 69] on span "Tableau de bord" at bounding box center [74, 72] width 73 height 14
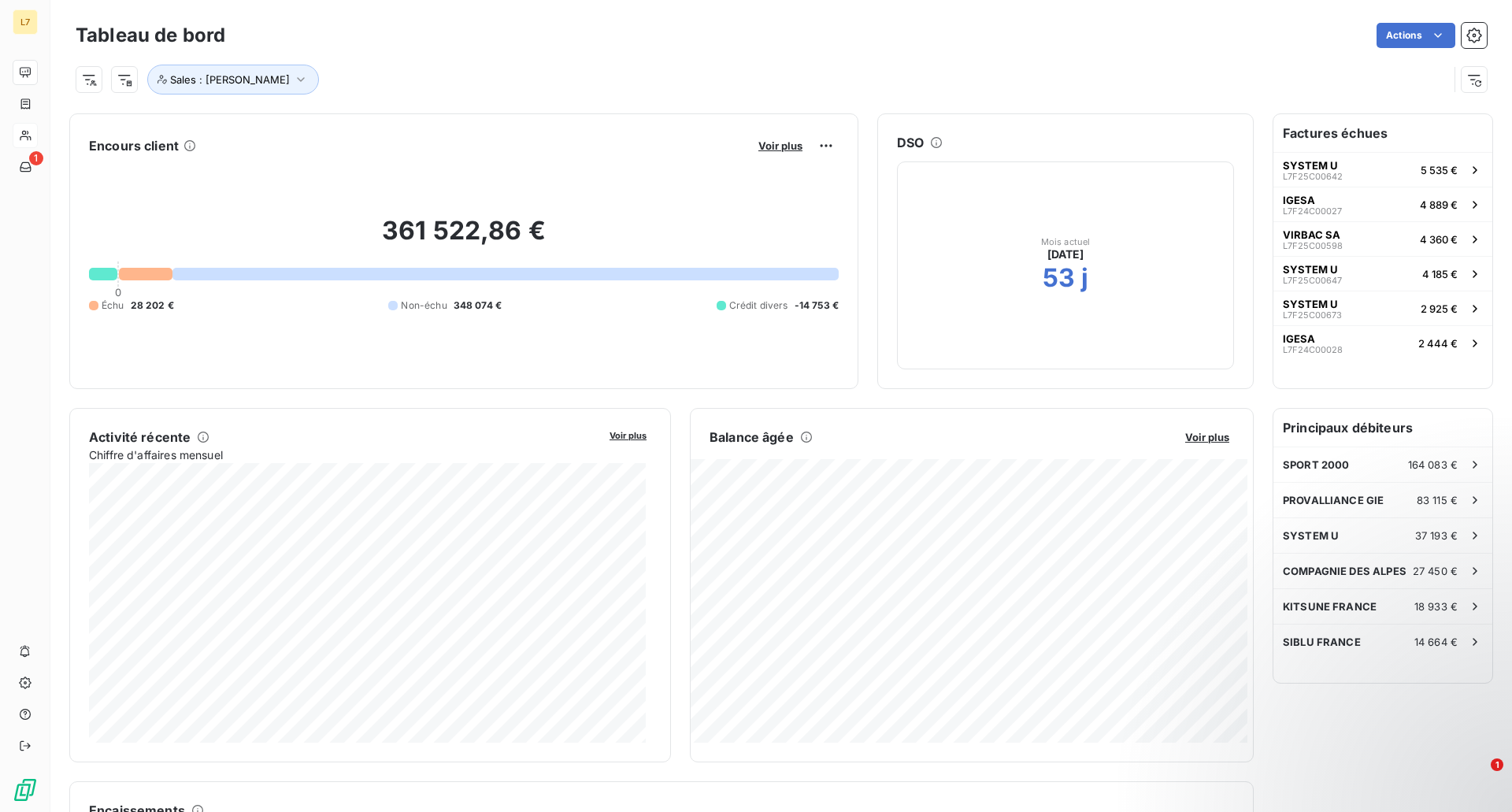
click at [74, 75] on div "Tableau de bord Actions Sales : [PERSON_NAME]" at bounding box center [781, 51] width 1462 height 104
click at [79, 76] on html "L7 1 Tableau de bord Actions Sales : [PERSON_NAME] Encours client Voir plus 361…" at bounding box center [756, 406] width 1512 height 812
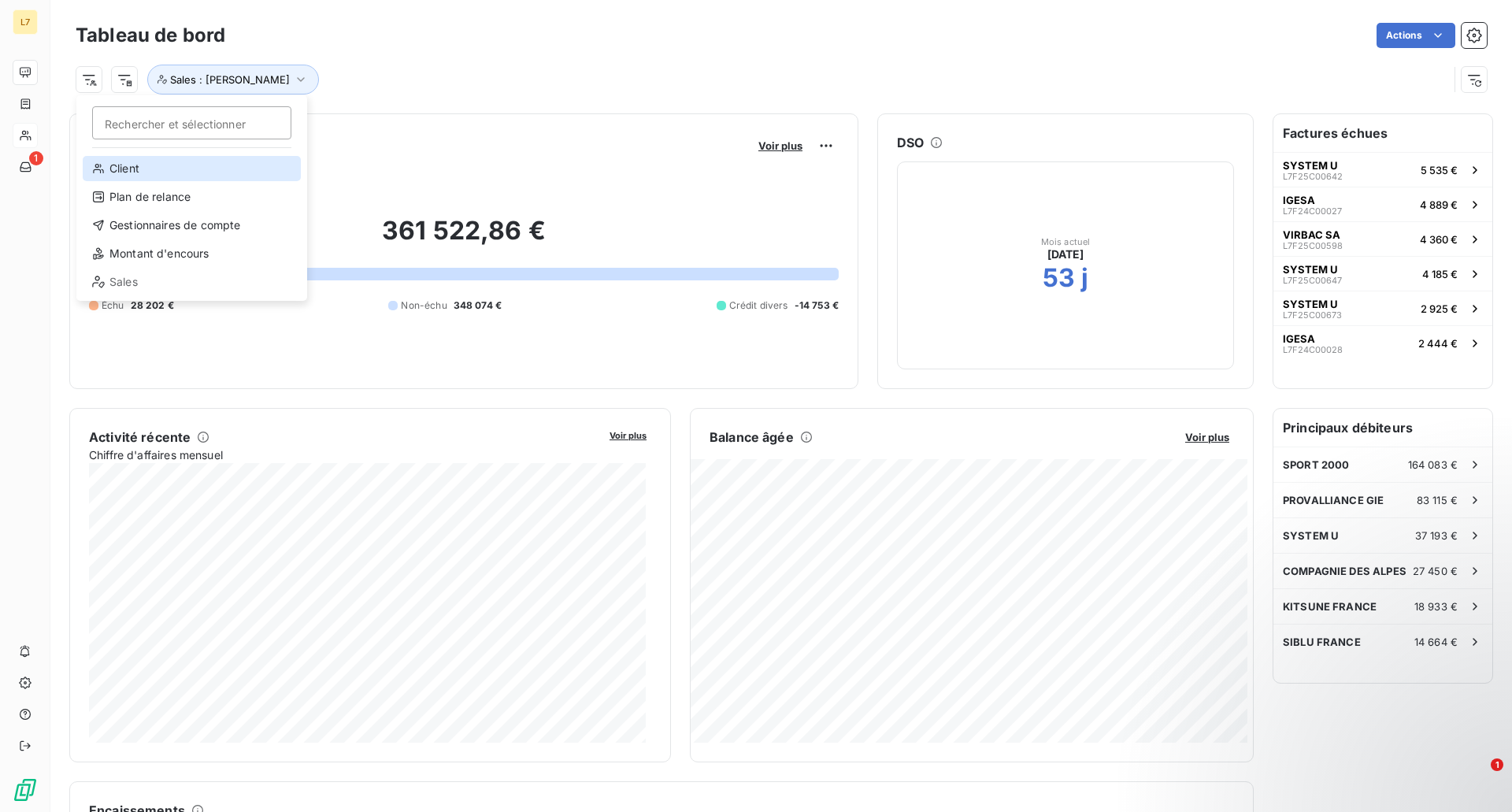
click at [142, 174] on div "Client" at bounding box center [192, 167] width 218 height 25
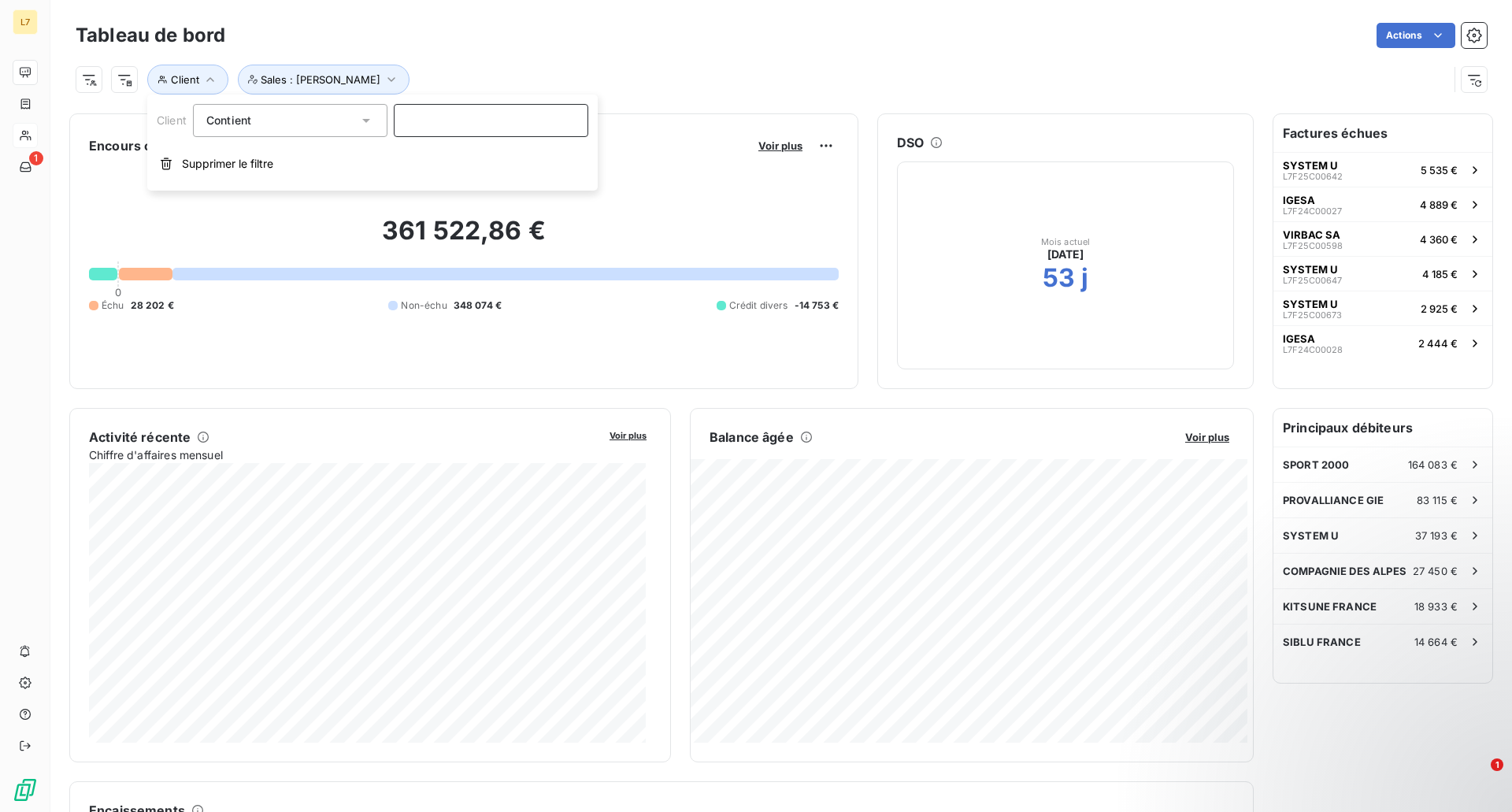
click at [433, 107] on input at bounding box center [491, 120] width 194 height 33
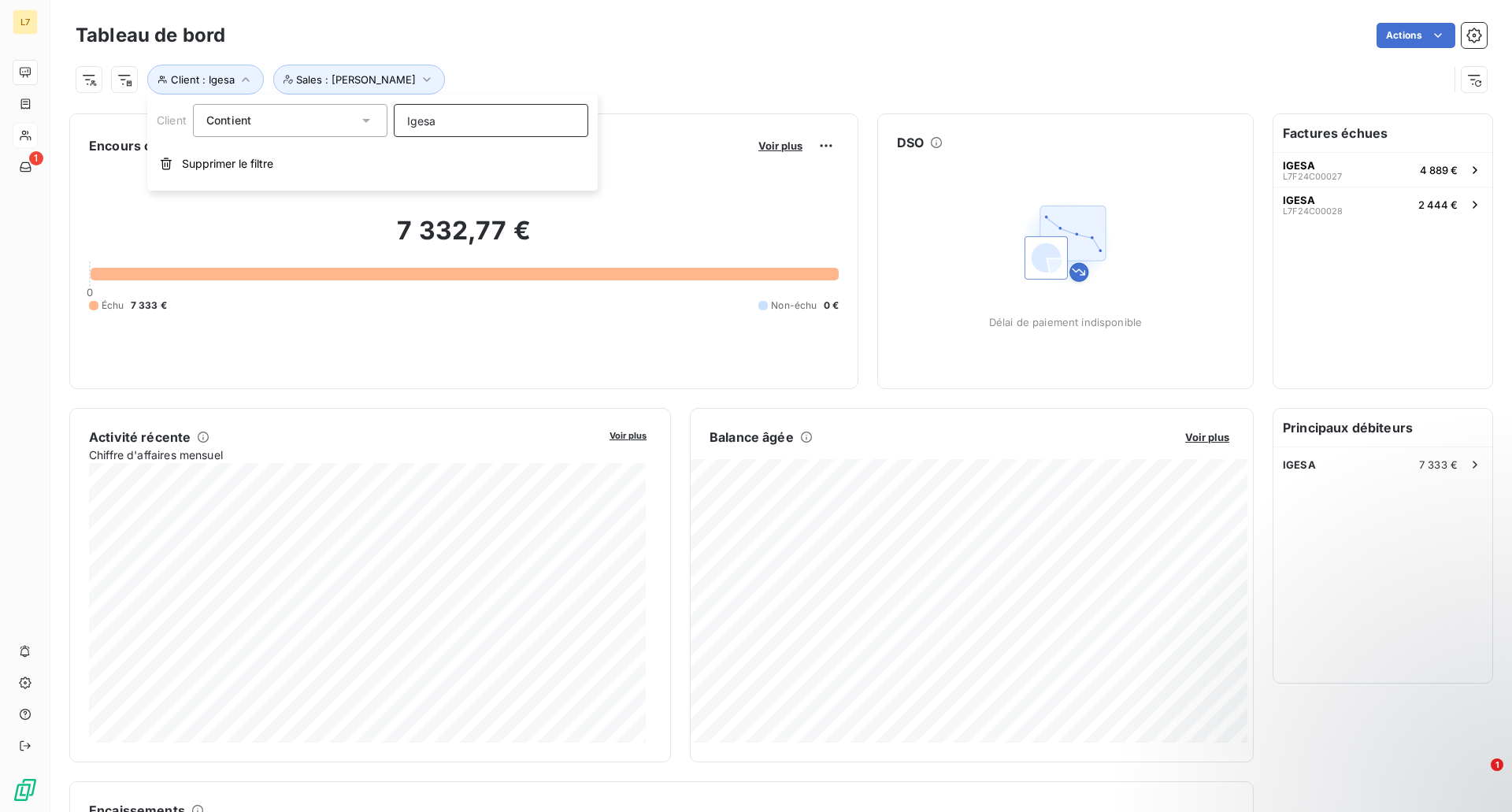
type input "Igesa"
click at [706, 65] on div "Client : Igesa Sales : [PERSON_NAME]" at bounding box center [761, 79] width 1372 height 30
click at [211, 81] on span "Client : Igesa" at bounding box center [203, 79] width 63 height 13
click at [495, 122] on input "Igesa" at bounding box center [491, 120] width 194 height 33
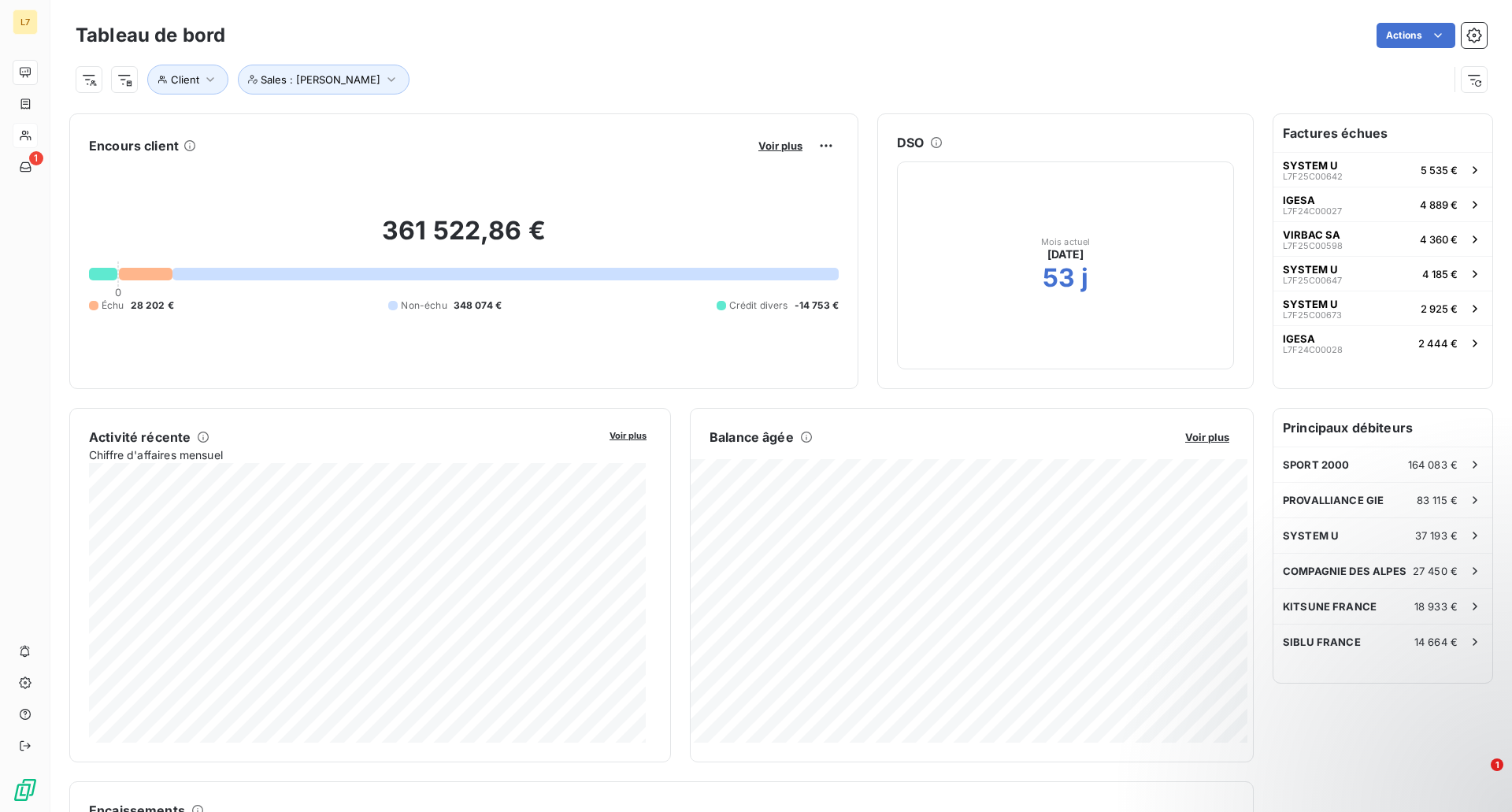
click at [686, 22] on div "Tableau de bord Actions" at bounding box center [780, 35] width 1411 height 33
click at [645, 76] on div "Client Sales : [PERSON_NAME]" at bounding box center [761, 79] width 1372 height 30
click at [1145, 40] on div "Actions" at bounding box center [865, 35] width 1243 height 25
click at [517, 768] on div "Encours client Voir plus 361 522,86 € 0 Échu 28 202 € Non-échu 348 074 € Crédit…" at bounding box center [661, 625] width 1184 height 1022
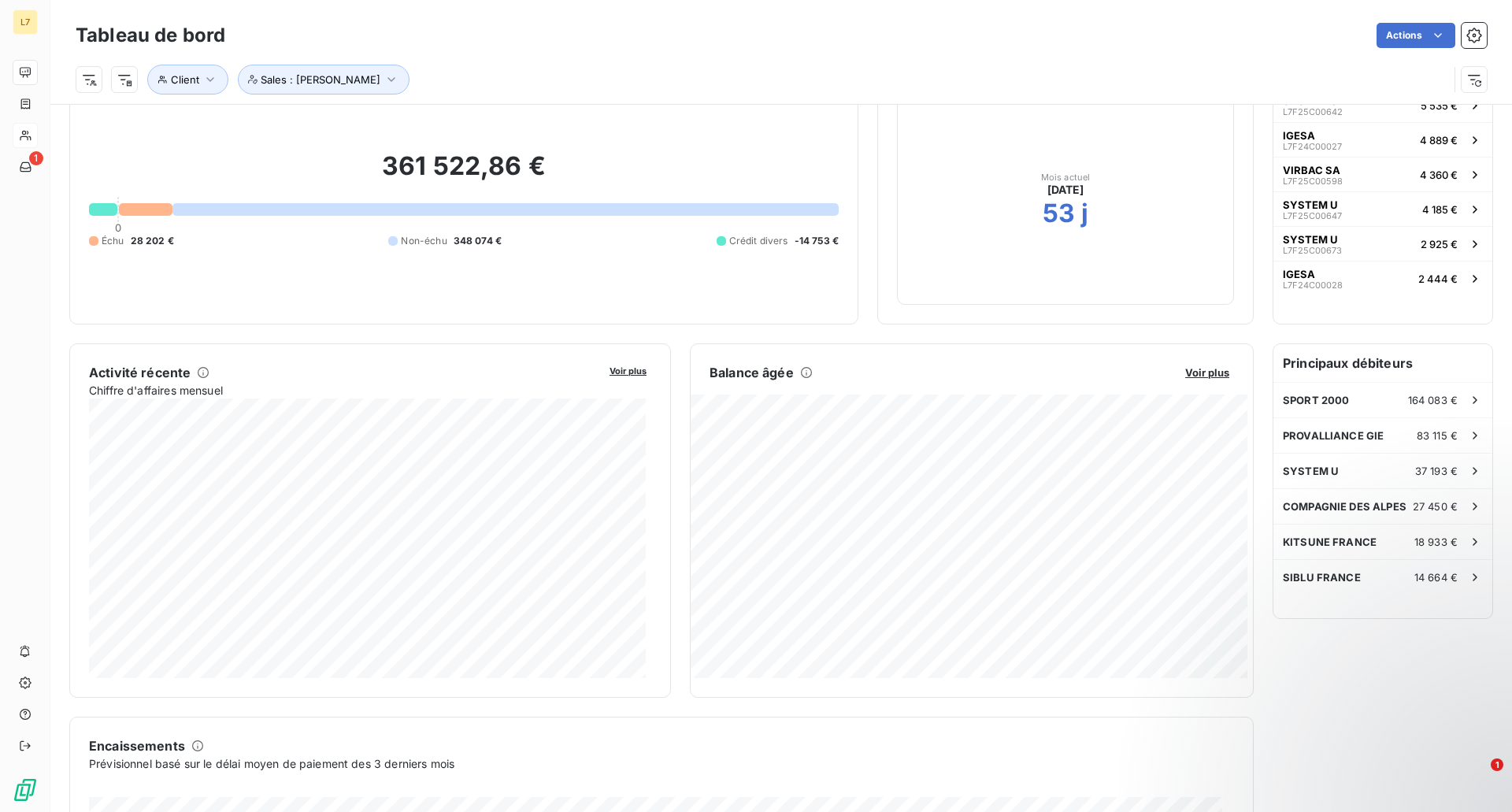
scroll to position [64, 0]
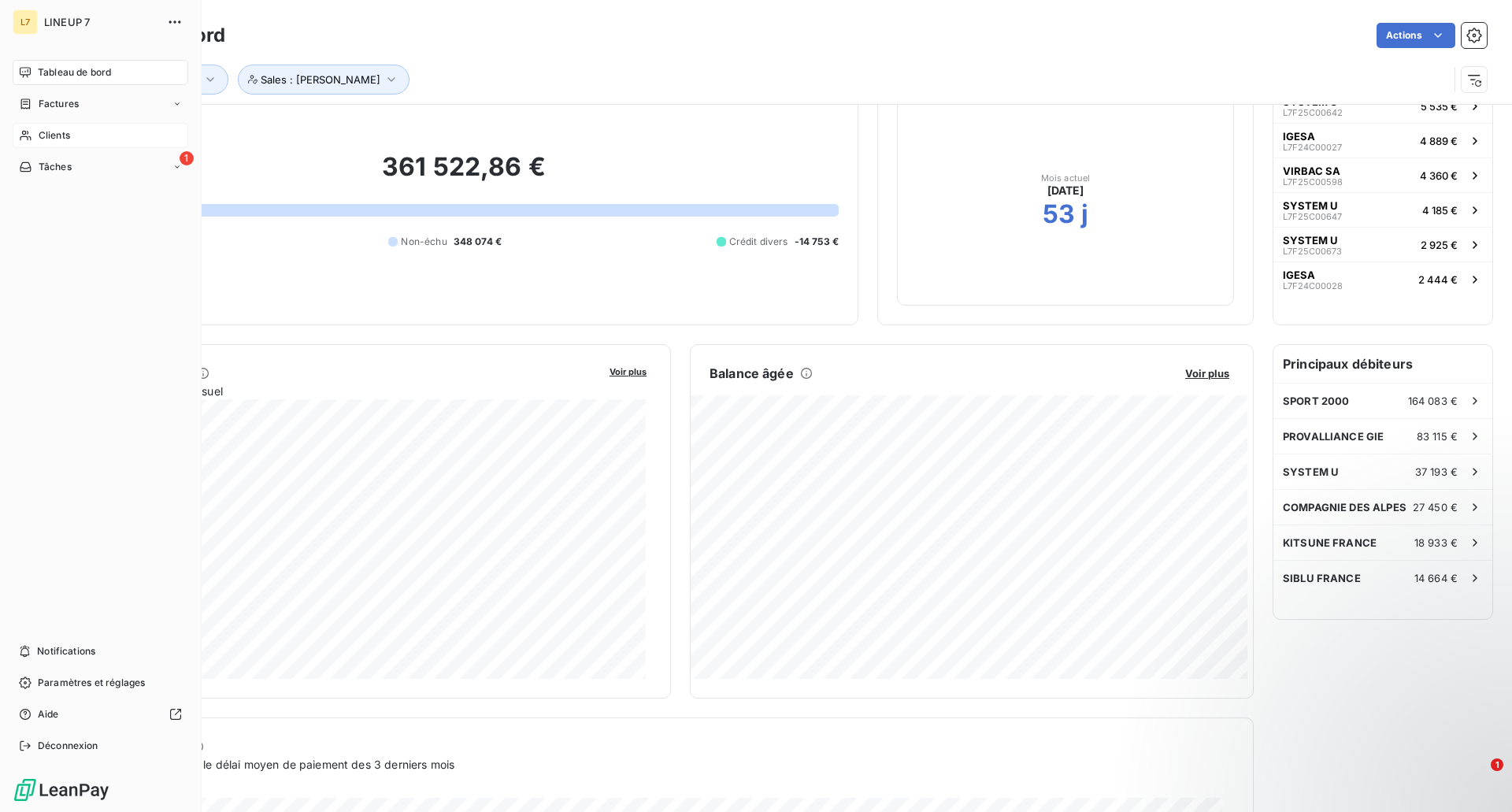
click at [65, 137] on span "Clients" at bounding box center [54, 136] width 32 height 14
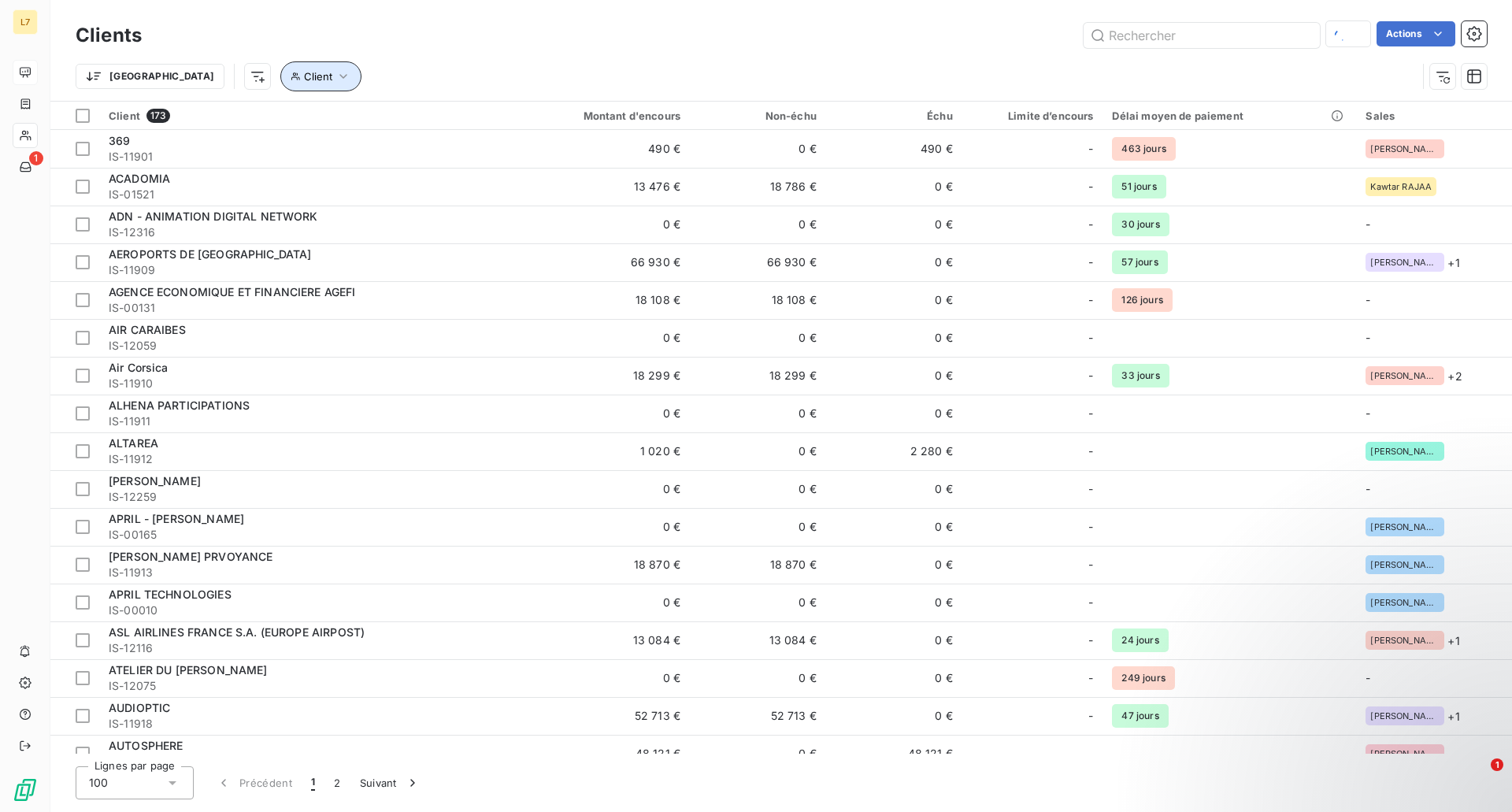
click at [280, 78] on button "Client" at bounding box center [321, 76] width 81 height 30
click at [314, 116] on div "Contient is" at bounding box center [299, 117] width 83 height 22
click at [576, 122] on icon at bounding box center [582, 118] width 16 height 16
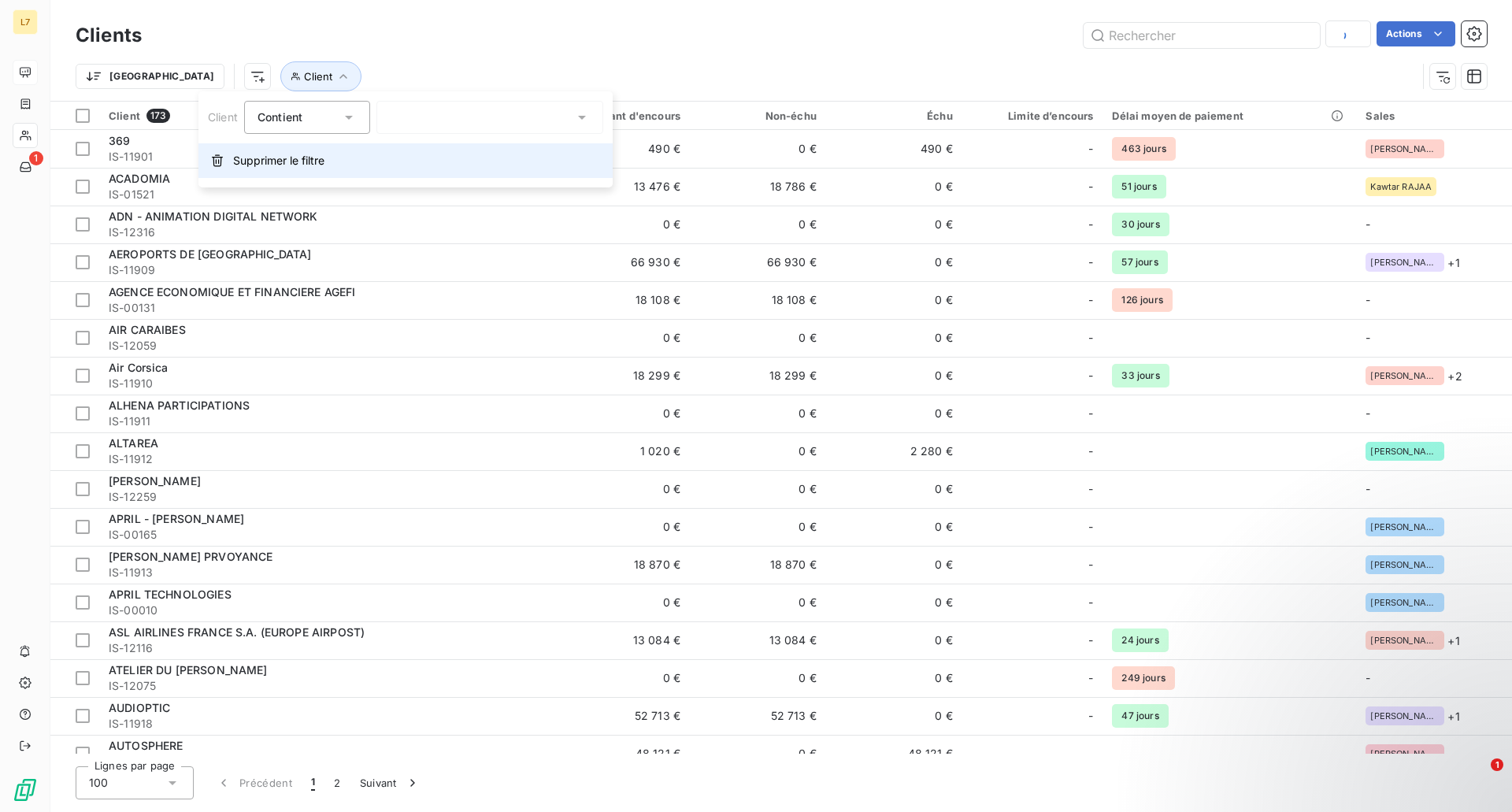
click at [328, 156] on button "Supprimer le filtre" at bounding box center [405, 160] width 414 height 35
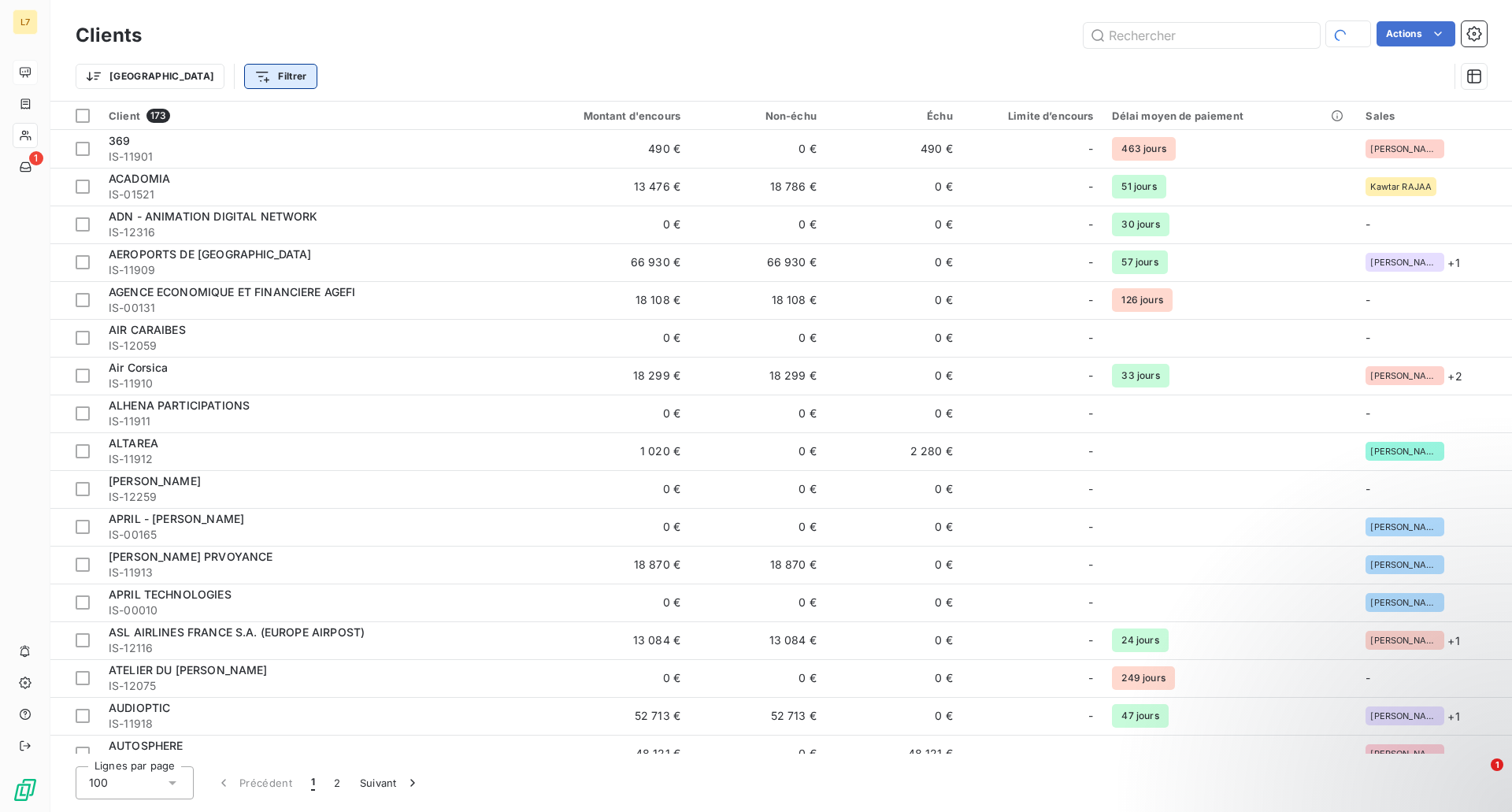
click at [196, 75] on html "L7 1 Clients Actions Trier Filtrer Client 173 Montant d'encours Non-échu Échu L…" at bounding box center [756, 406] width 1512 height 812
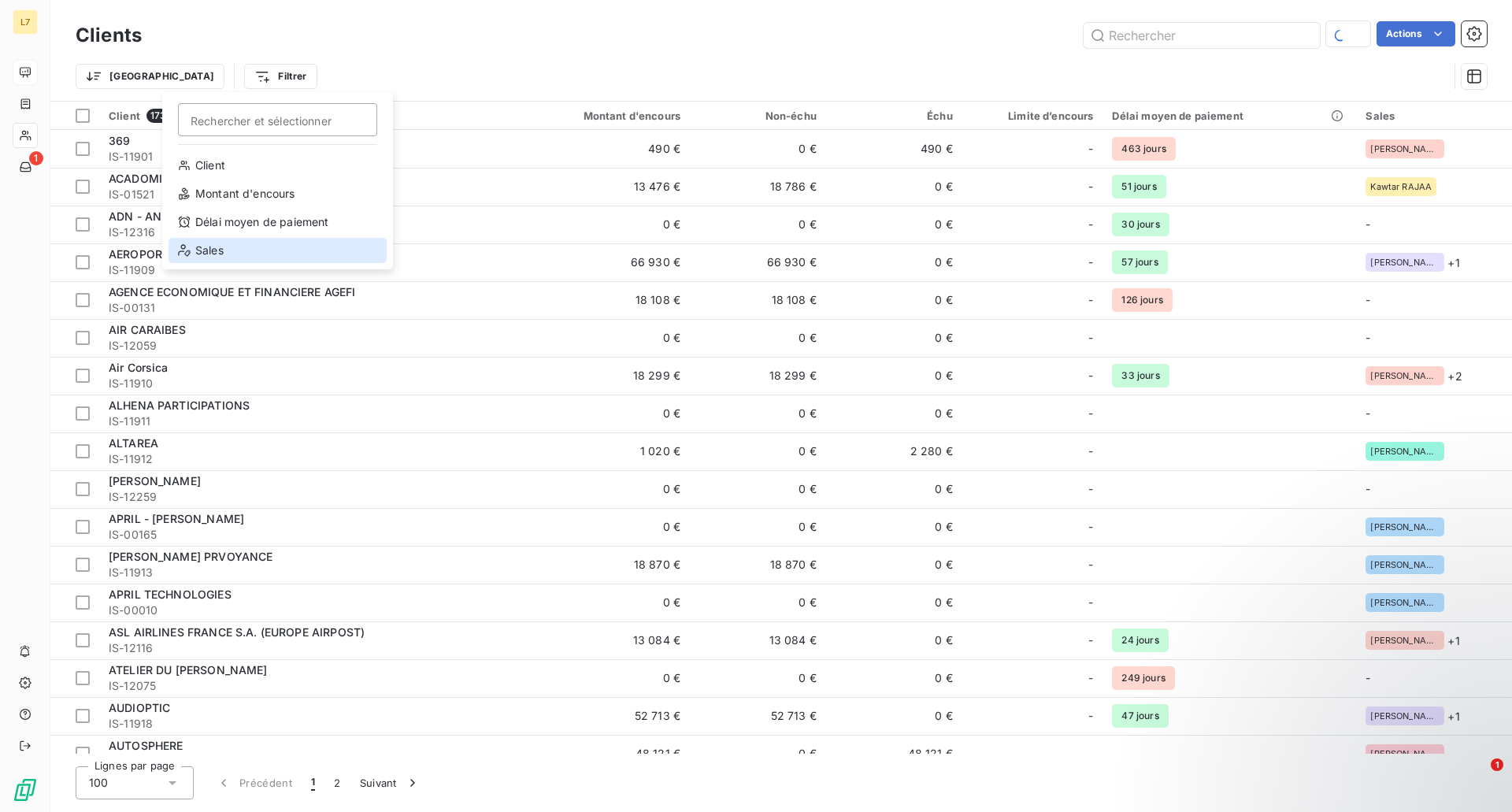
click at [232, 248] on div "Sales" at bounding box center [277, 250] width 218 height 25
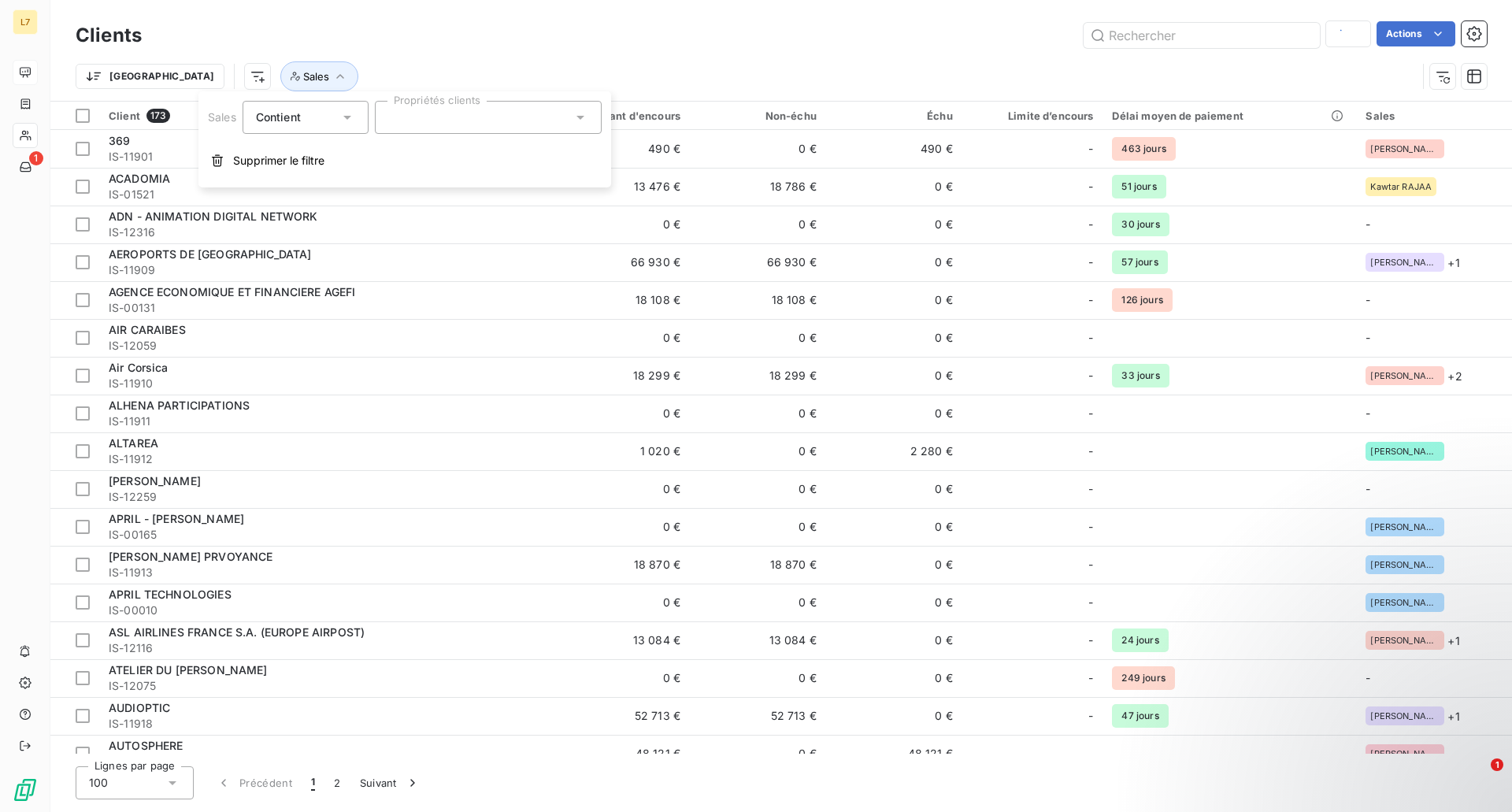
click at [417, 119] on div at bounding box center [488, 117] width 227 height 33
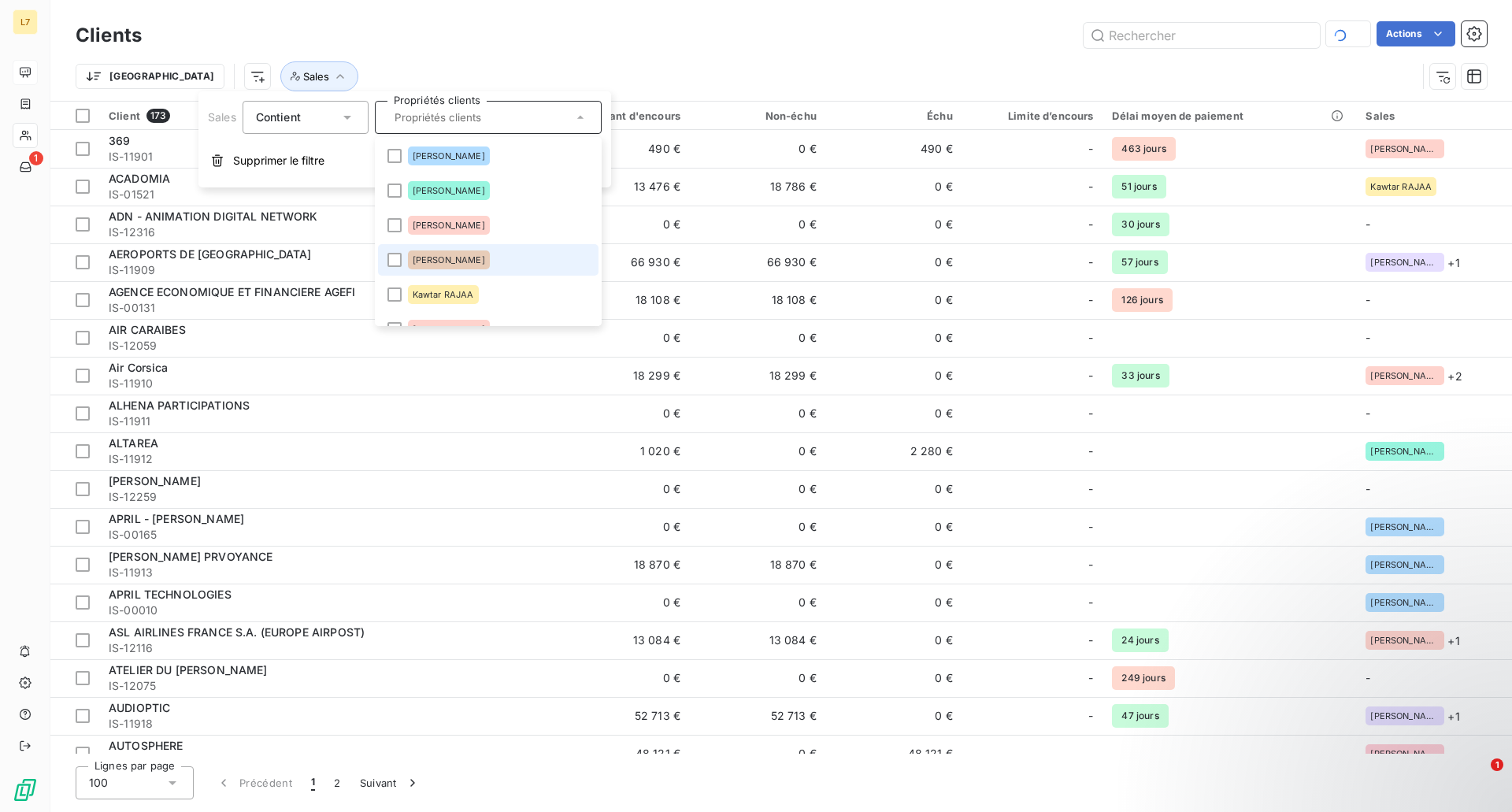
scroll to position [195, 0]
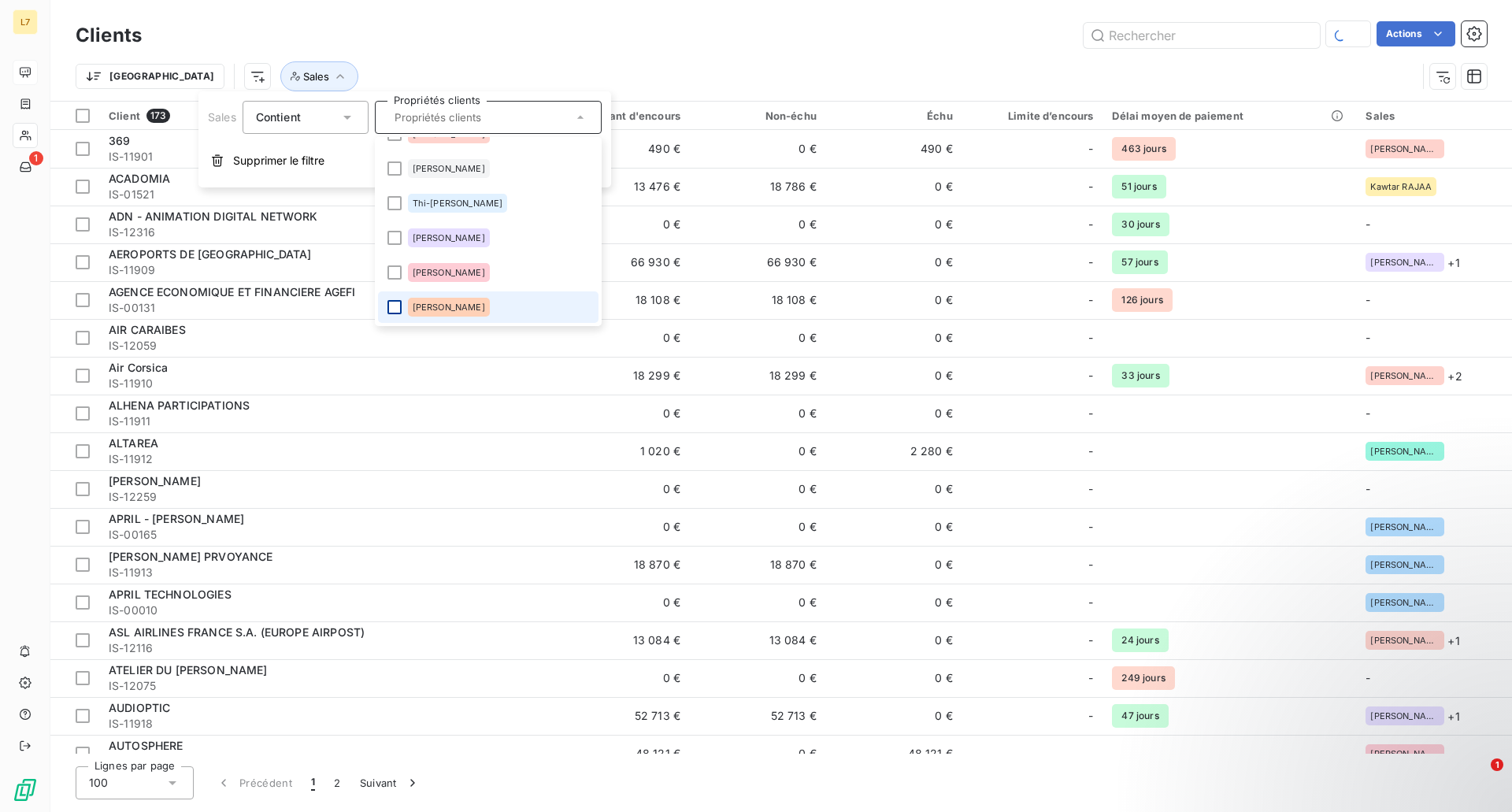
click at [401, 306] on div at bounding box center [394, 307] width 14 height 14
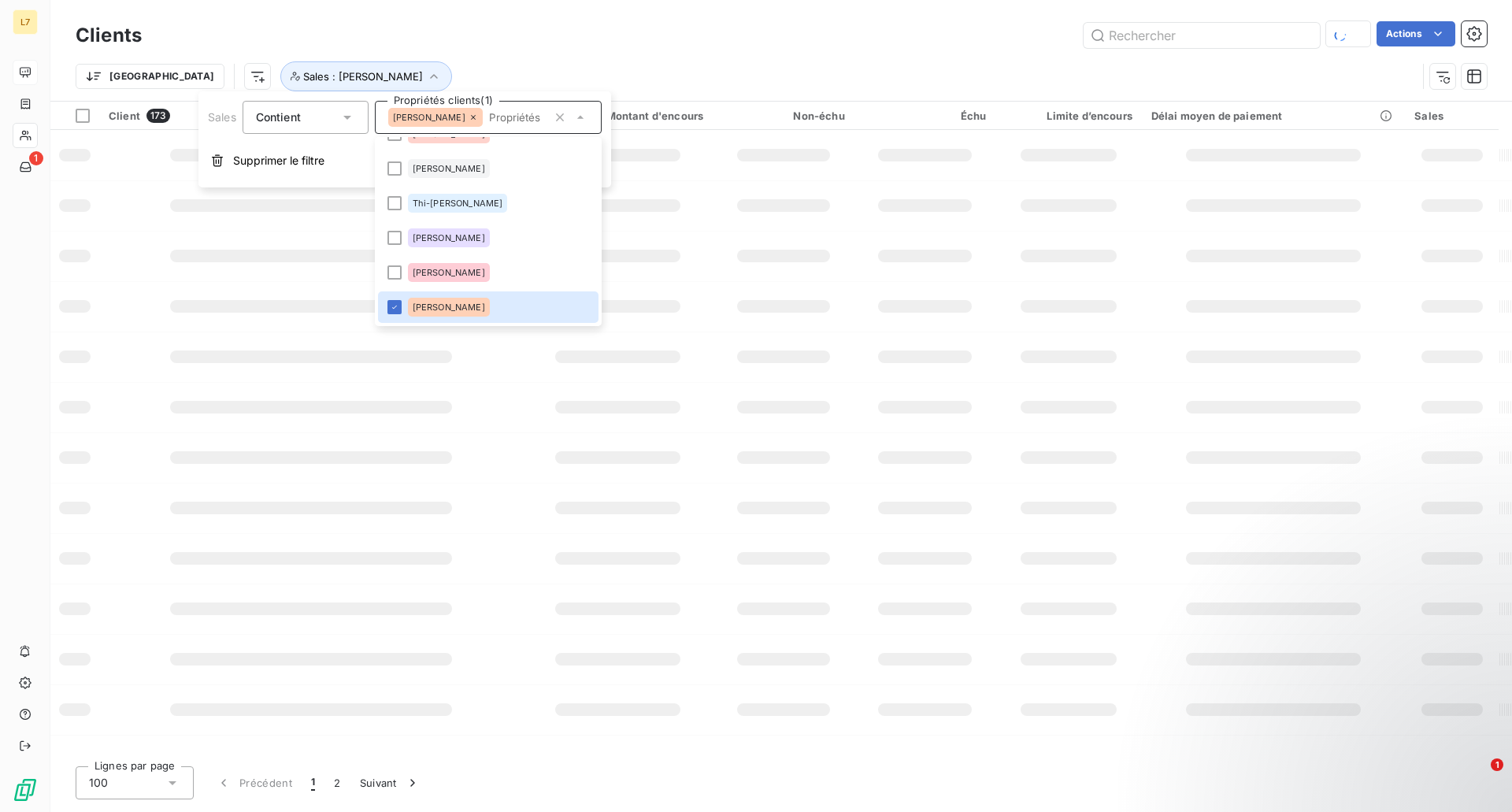
click at [775, 49] on div "Actions" at bounding box center [823, 35] width 1326 height 28
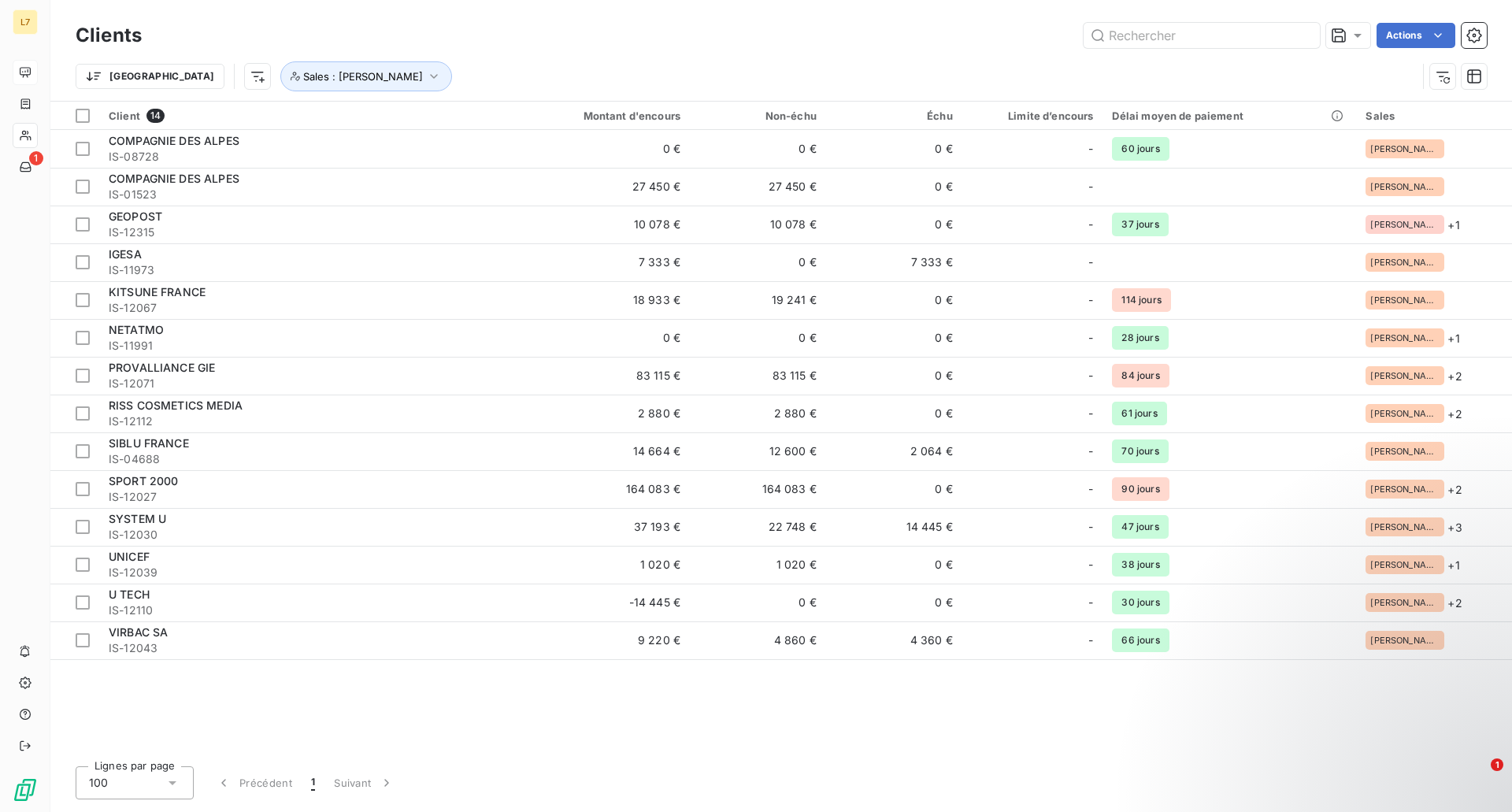
click at [678, 692] on div "Client 14 Montant d'encours Non-échu Échu Limite d’encours Délai moyen de paiem…" at bounding box center [781, 428] width 1462 height 652
click at [479, 737] on div "Client 14 Montant d'encours Non-échu Échu Limite d’encours Délai moyen de paiem…" at bounding box center [781, 428] width 1462 height 652
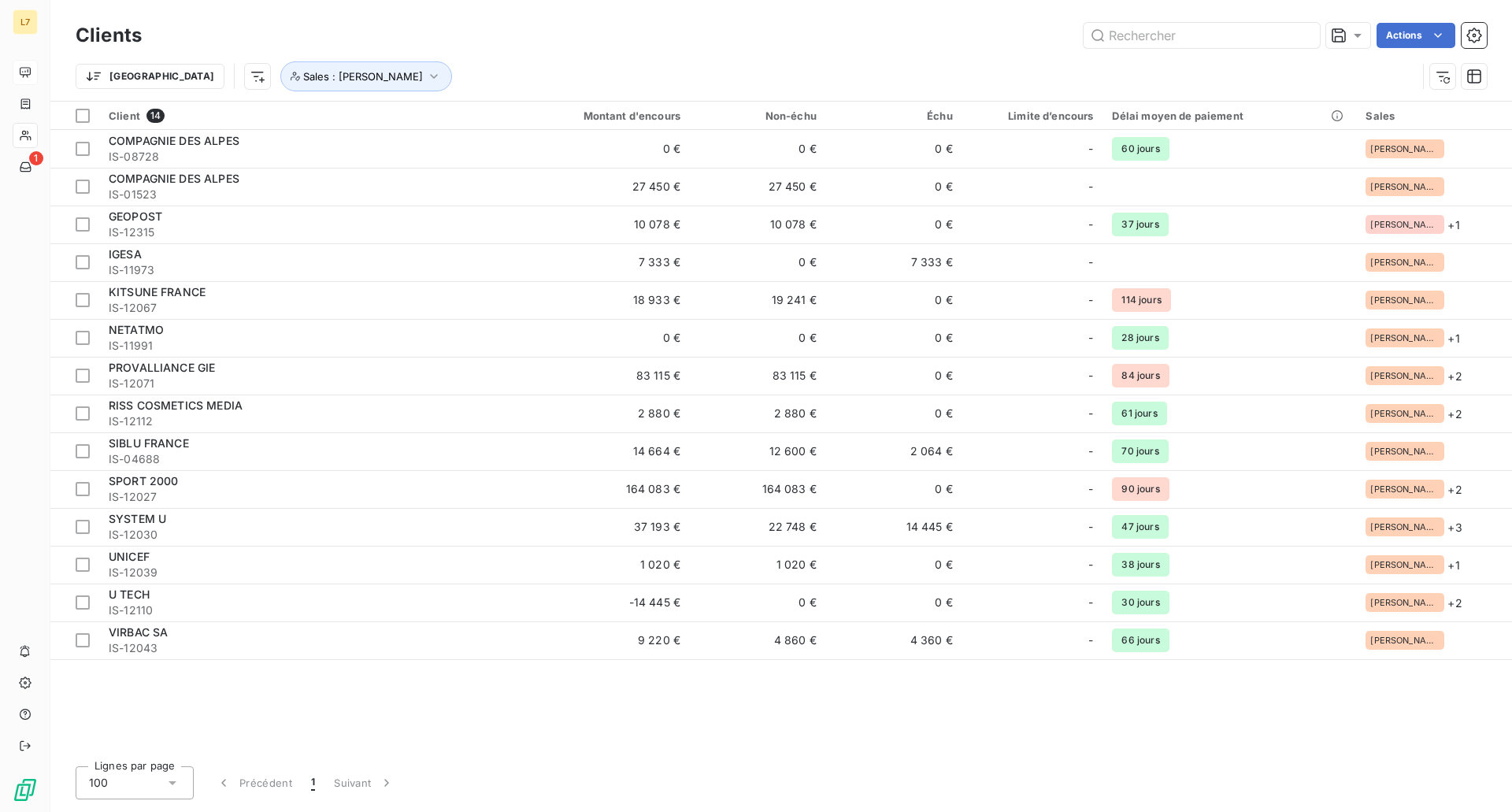
click at [799, 42] on div "Actions" at bounding box center [823, 35] width 1326 height 25
click at [707, 714] on div "Client 14 Montant d'encours Non-échu Échu Limite d’encours Délai moyen de paiem…" at bounding box center [781, 428] width 1462 height 652
click at [1119, 65] on div "Trier Sales : [PERSON_NAME]" at bounding box center [746, 76] width 1341 height 30
click at [1202, 63] on div "Trier Sales : [PERSON_NAME]" at bounding box center [746, 76] width 1341 height 30
click at [994, 742] on div "Client 14 Montant d'encours Non-échu Échu Limite d’encours Délai moyen de paiem…" at bounding box center [781, 428] width 1462 height 652
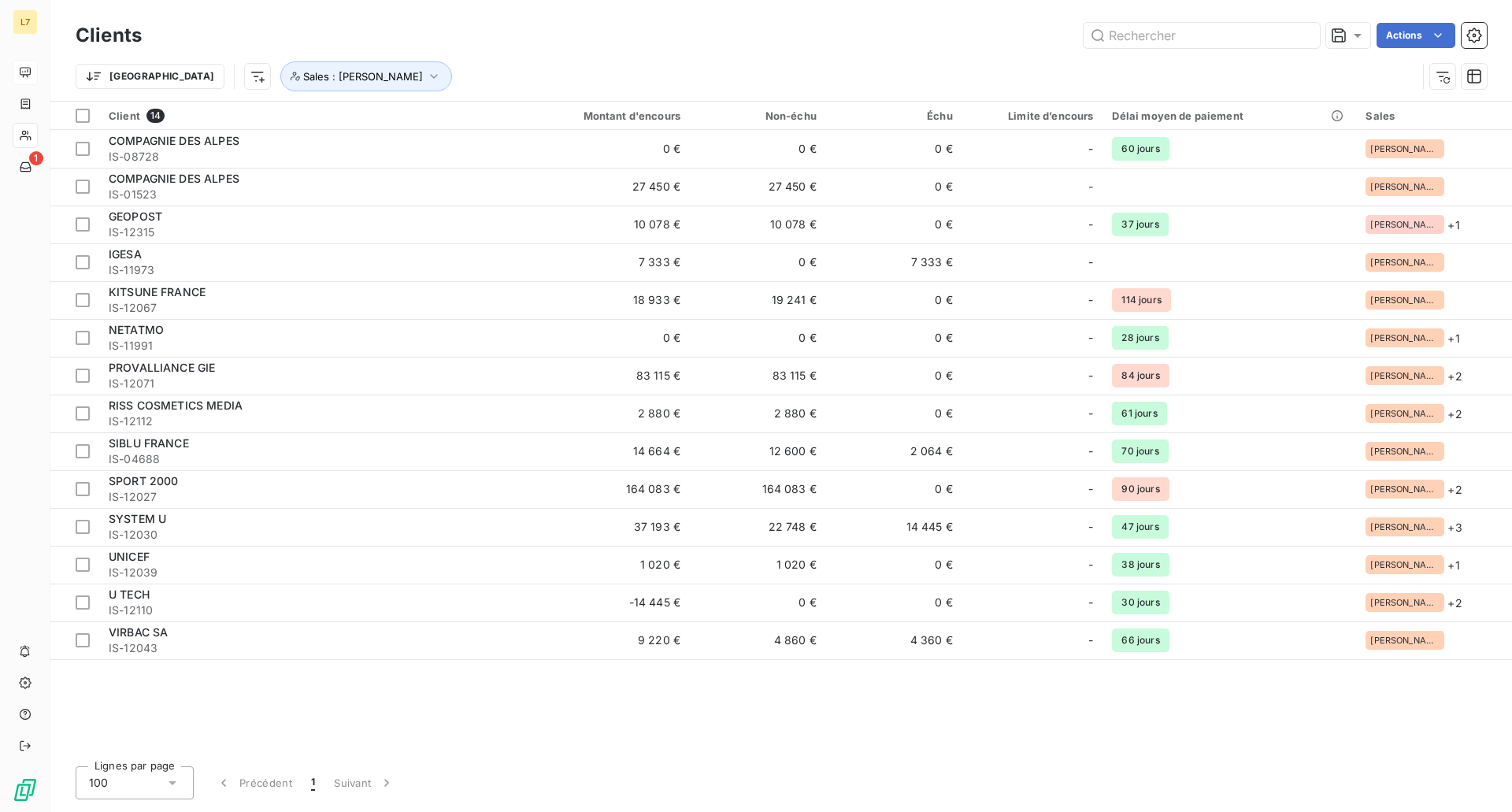
click at [1155, 75] on div "Trier Sales : [PERSON_NAME]" at bounding box center [746, 76] width 1341 height 30
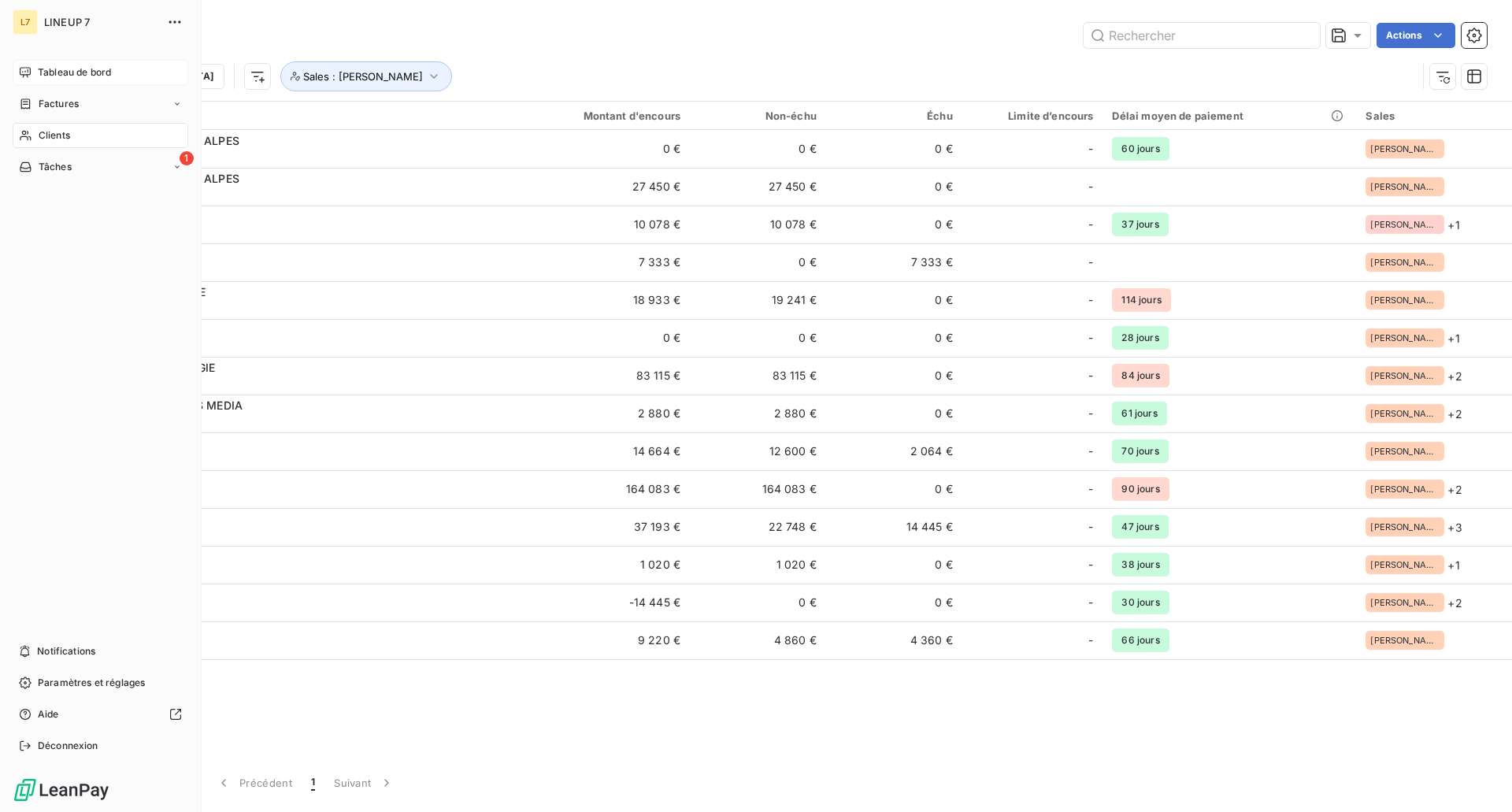
click at [47, 18] on span "LINEUP 7" at bounding box center [101, 22] width 114 height 13
click at [74, 75] on span "Tableau de bord" at bounding box center [74, 72] width 73 height 14
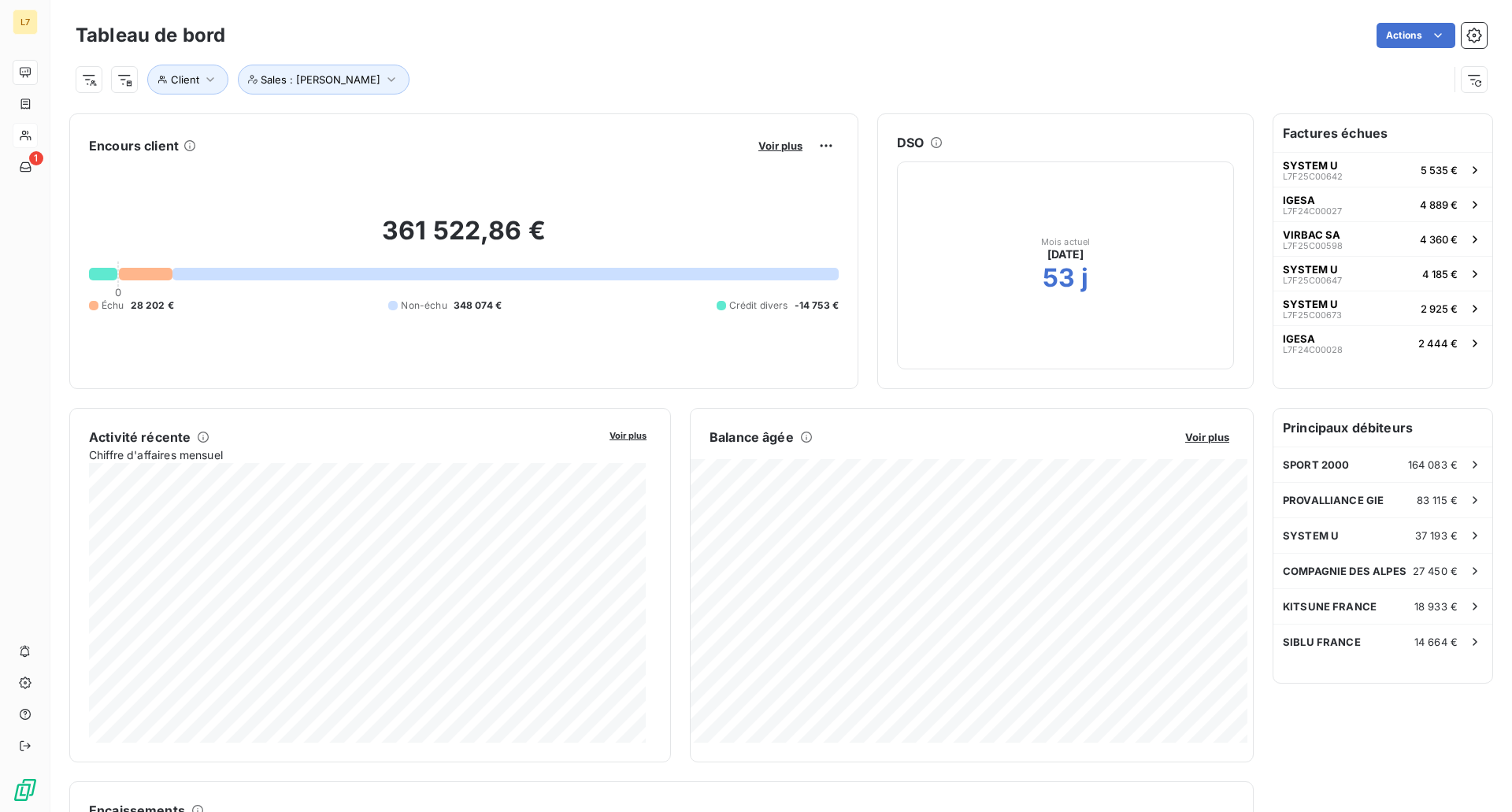
drag, startPoint x: 554, startPoint y: 16, endPoint x: 921, endPoint y: 64, distance: 370.1
click at [921, 64] on div "Client Sales : [PERSON_NAME]" at bounding box center [761, 79] width 1372 height 30
click at [947, 81] on div "Client Sales : [PERSON_NAME]" at bounding box center [761, 79] width 1372 height 30
click at [1336, 602] on span "KITSUNE FRANCE" at bounding box center [1329, 606] width 94 height 13
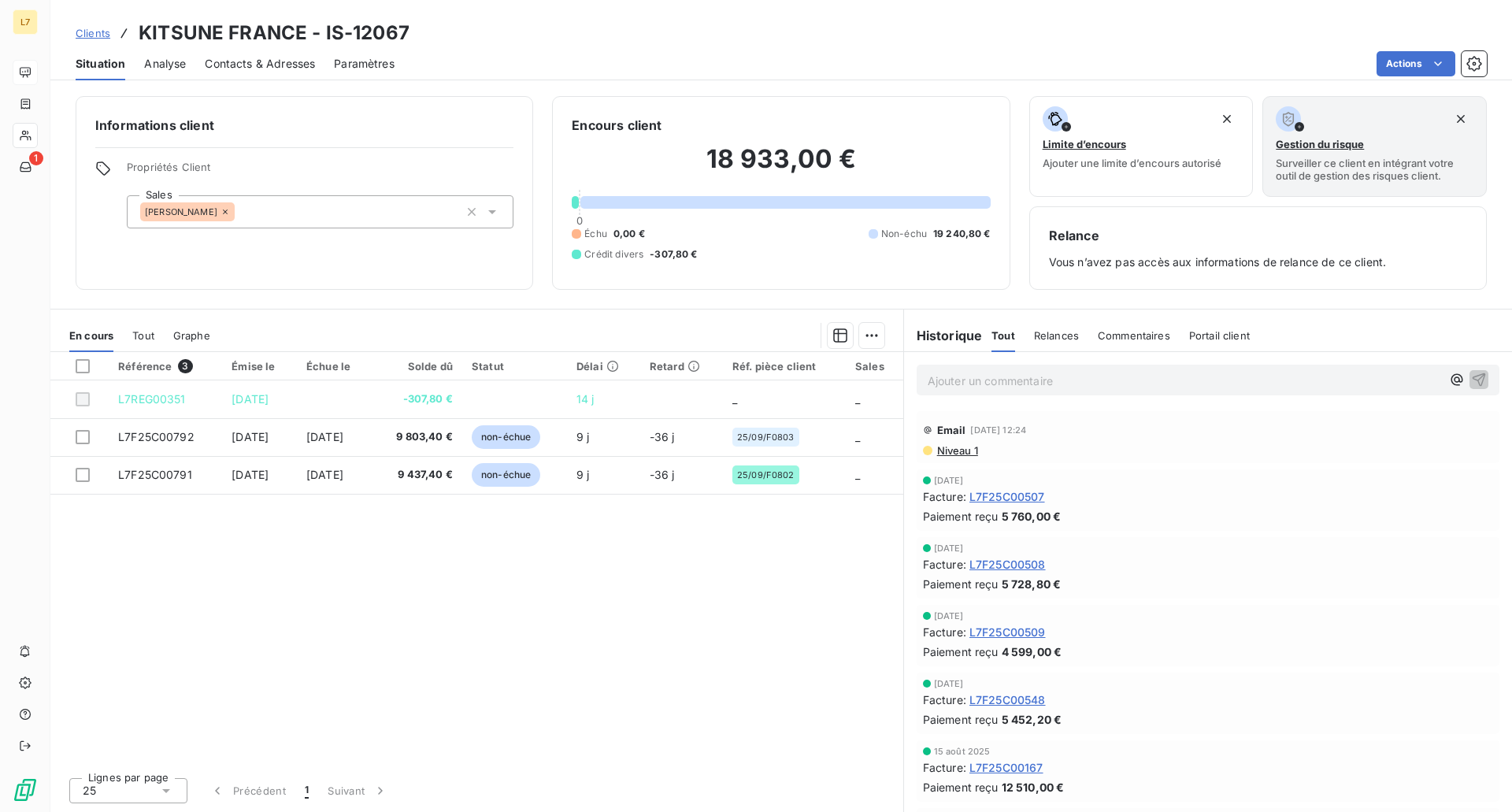
click at [699, 641] on div "Référence 3 Émise le Échue le Solde dû Statut Délai Retard Réf. pièce client Sa…" at bounding box center [476, 558] width 853 height 413
click at [977, 55] on div "Actions" at bounding box center [951, 63] width 1073 height 25
